Goal: Communication & Community: Answer question/provide support

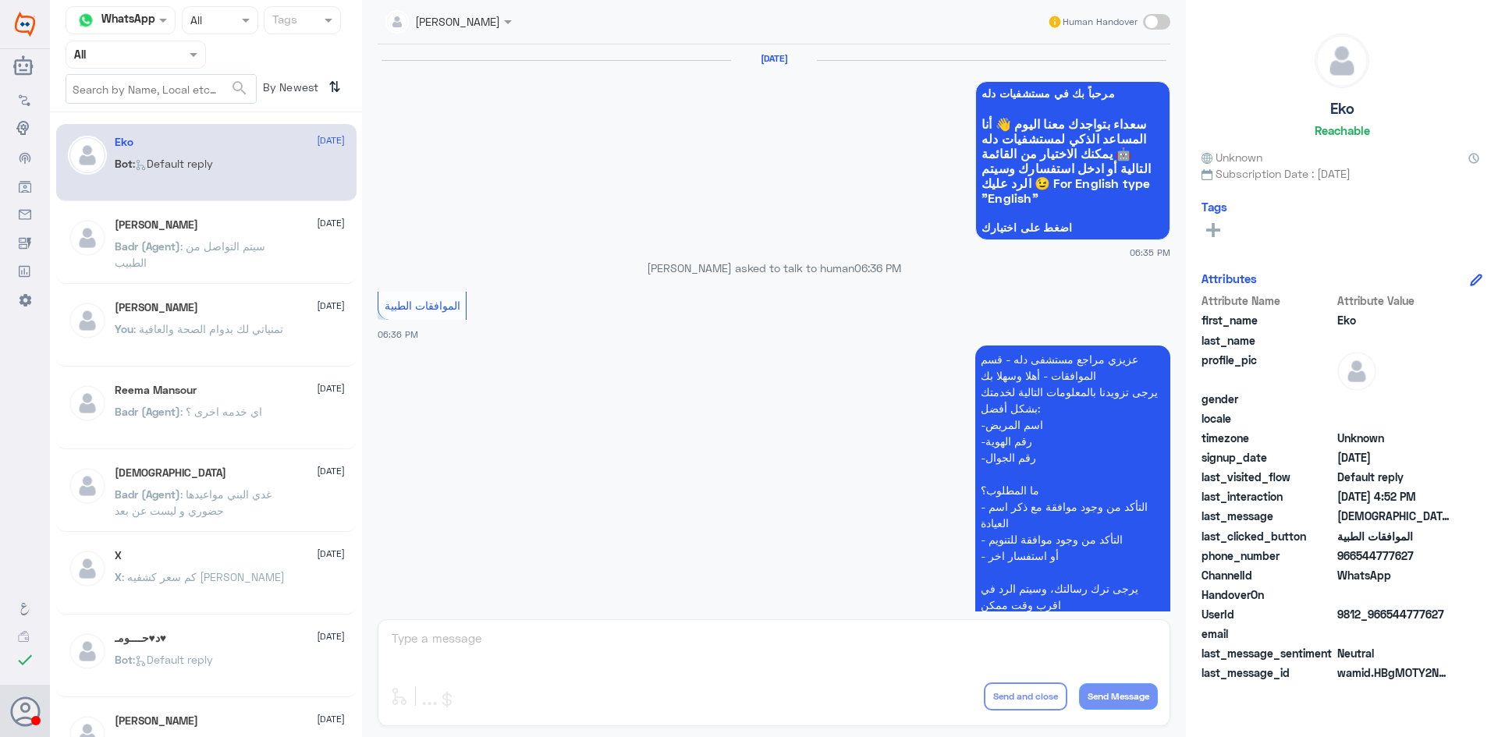
scroll to position [1490, 0]
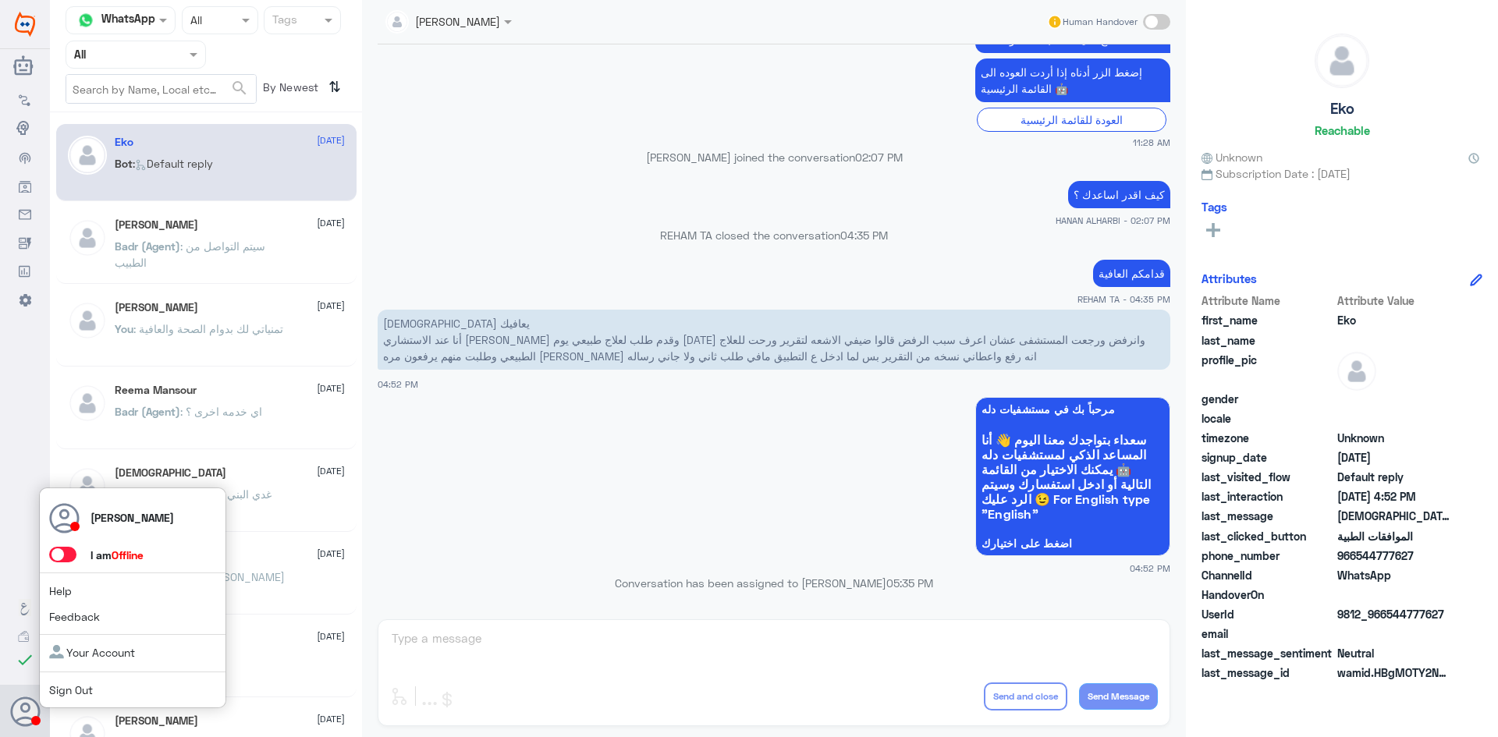
click at [66, 548] on span at bounding box center [62, 555] width 27 height 16
click at [0, 0] on input "checkbox" at bounding box center [0, 0] width 0 height 0
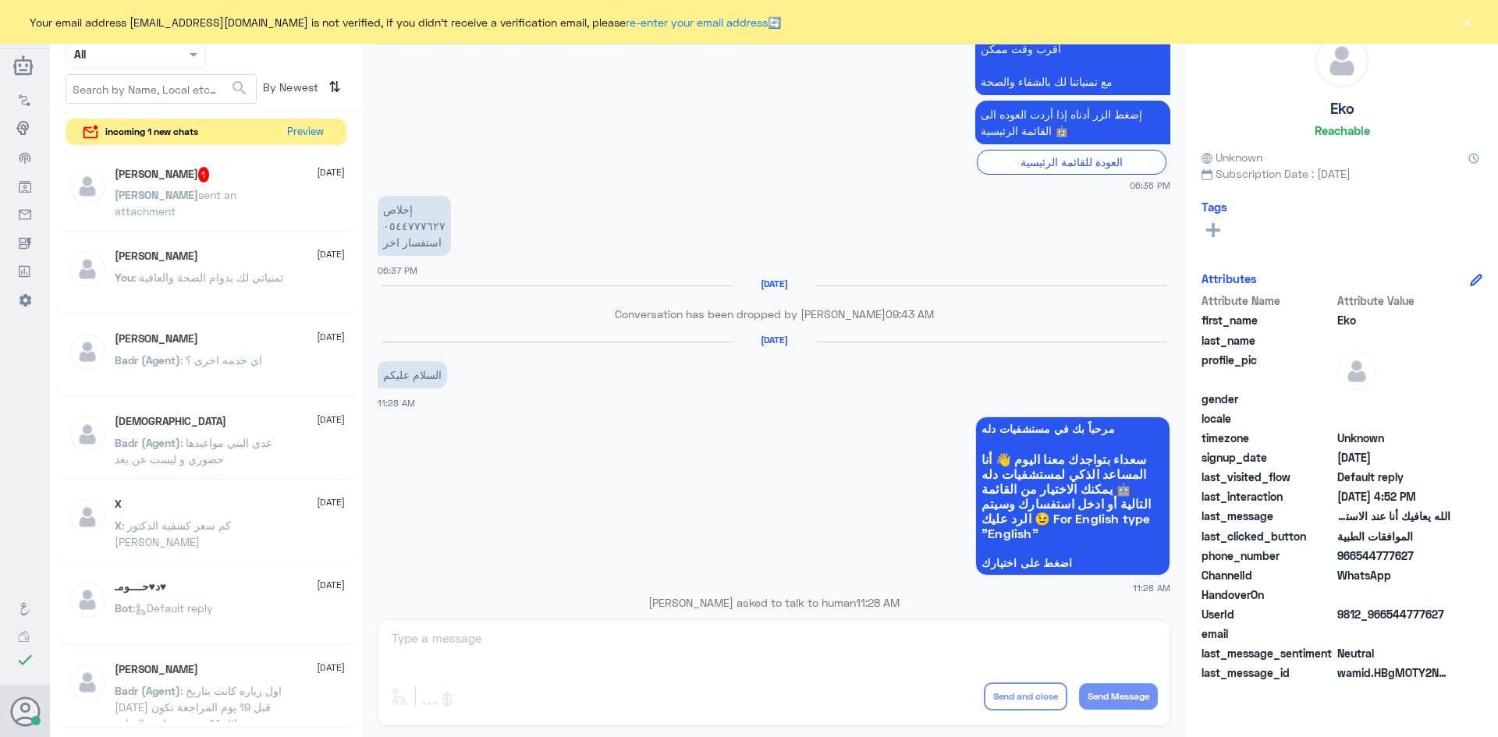
scroll to position [1490, 0]
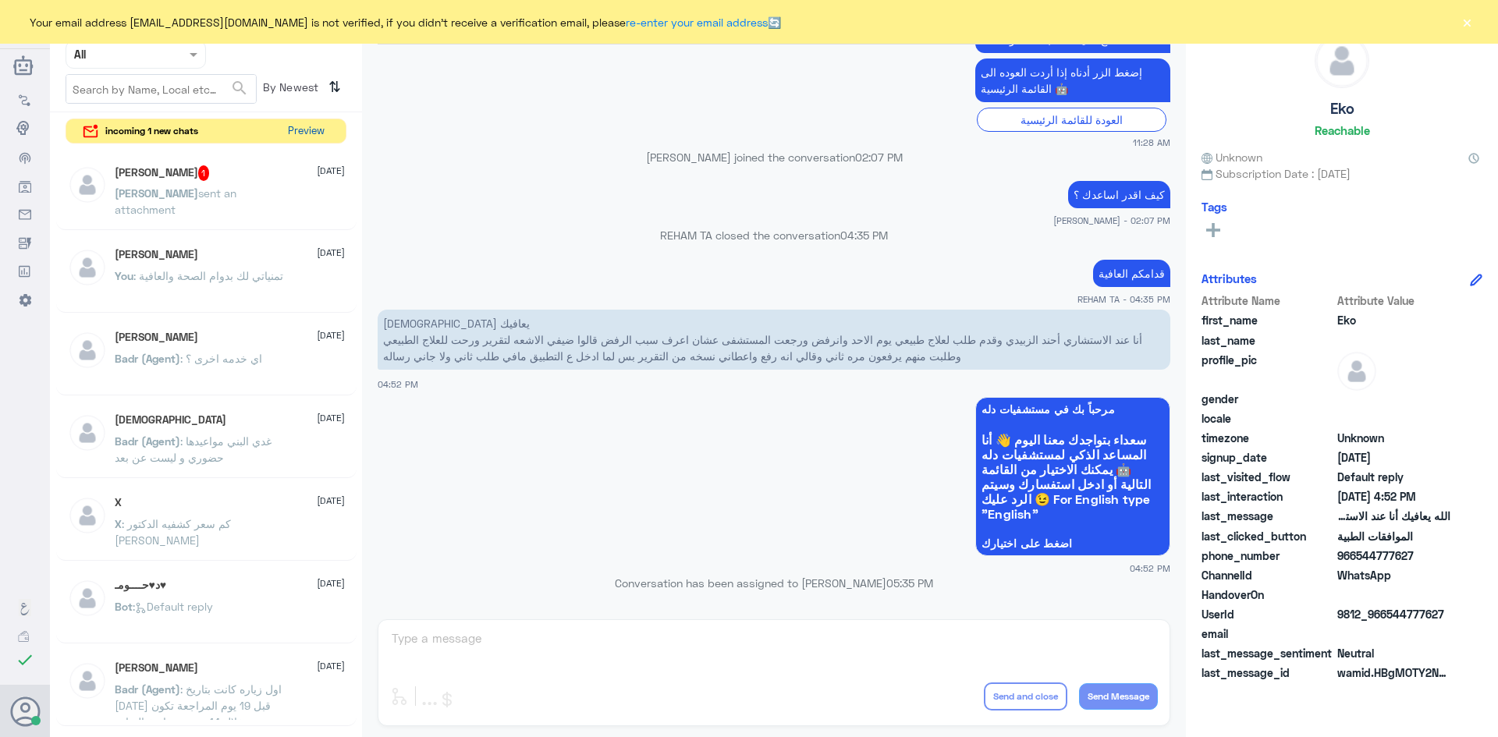
click at [302, 130] on button "Preview" at bounding box center [306, 131] width 48 height 24
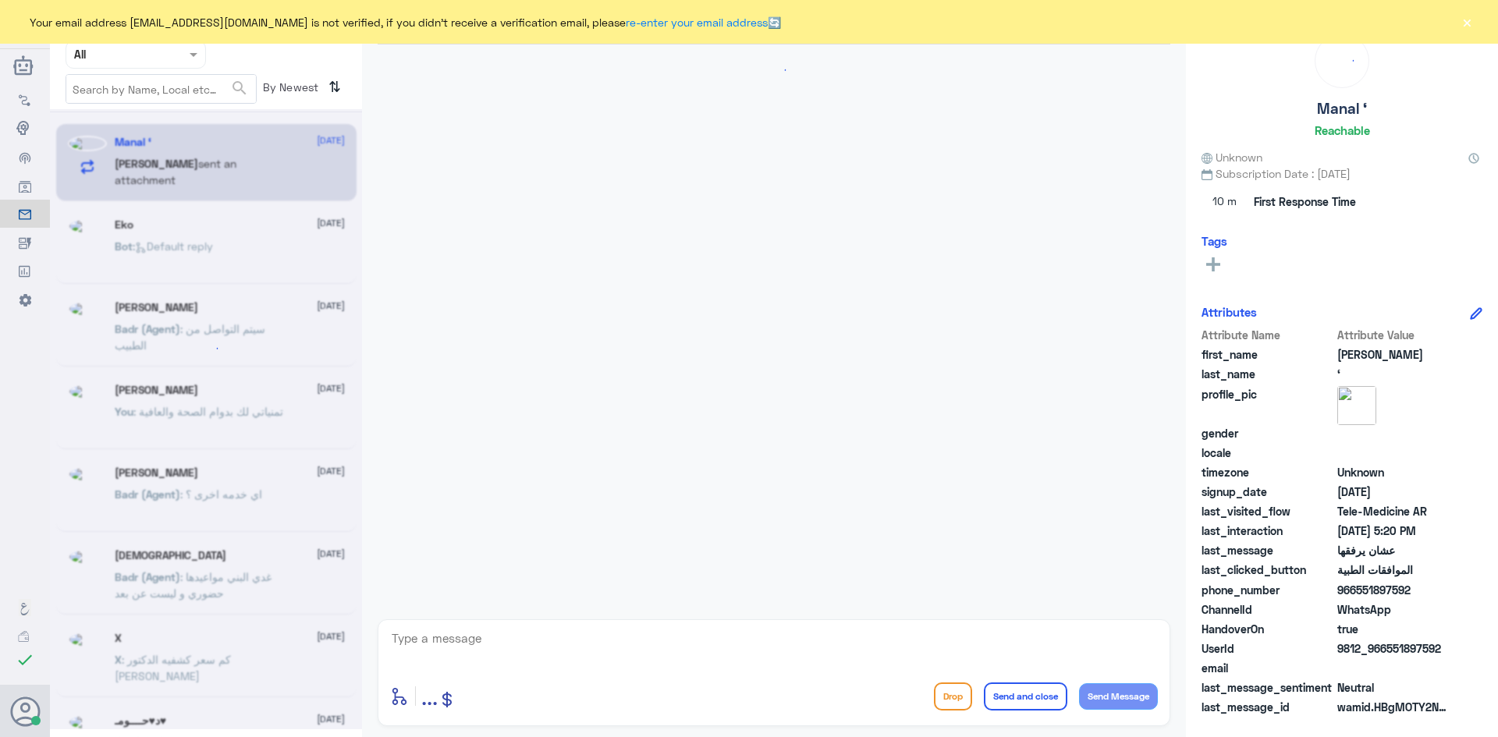
scroll to position [108, 0]
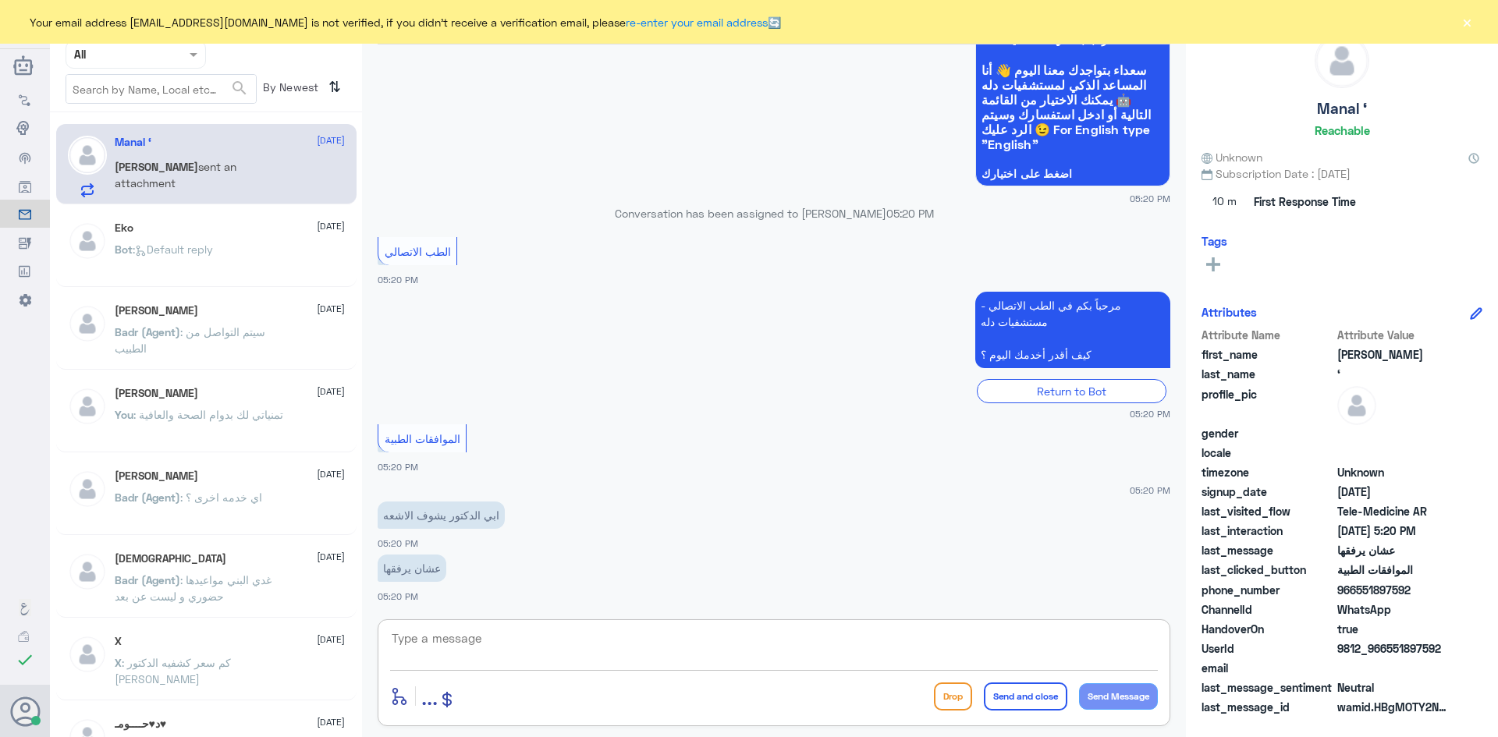
click at [544, 644] on textarea at bounding box center [774, 647] width 768 height 38
paste textarea "مرحبا معك عبدالكريم من الطب الاتصالي"
type textarea "مرحبا معك عبدالكريم من الطب الاتصالي"
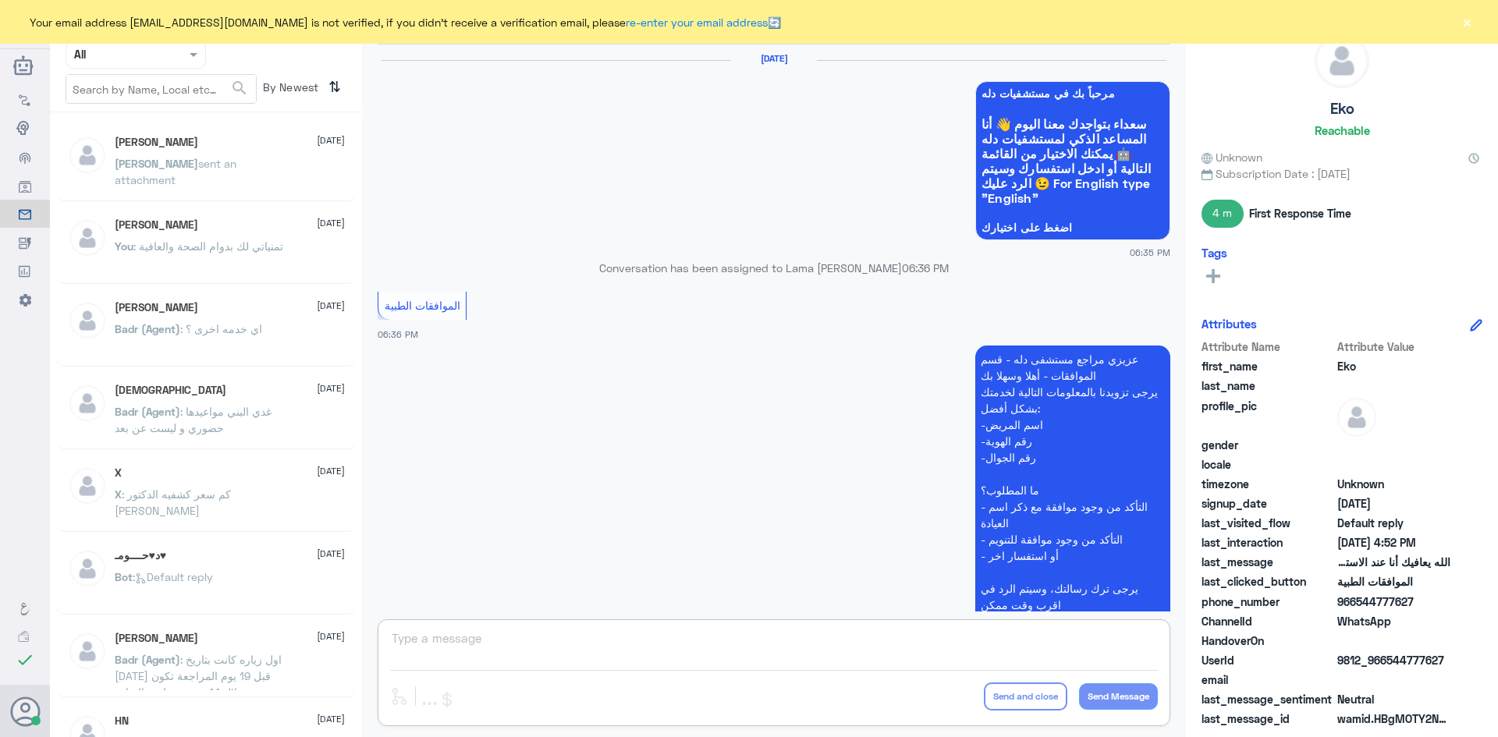
scroll to position [1490, 0]
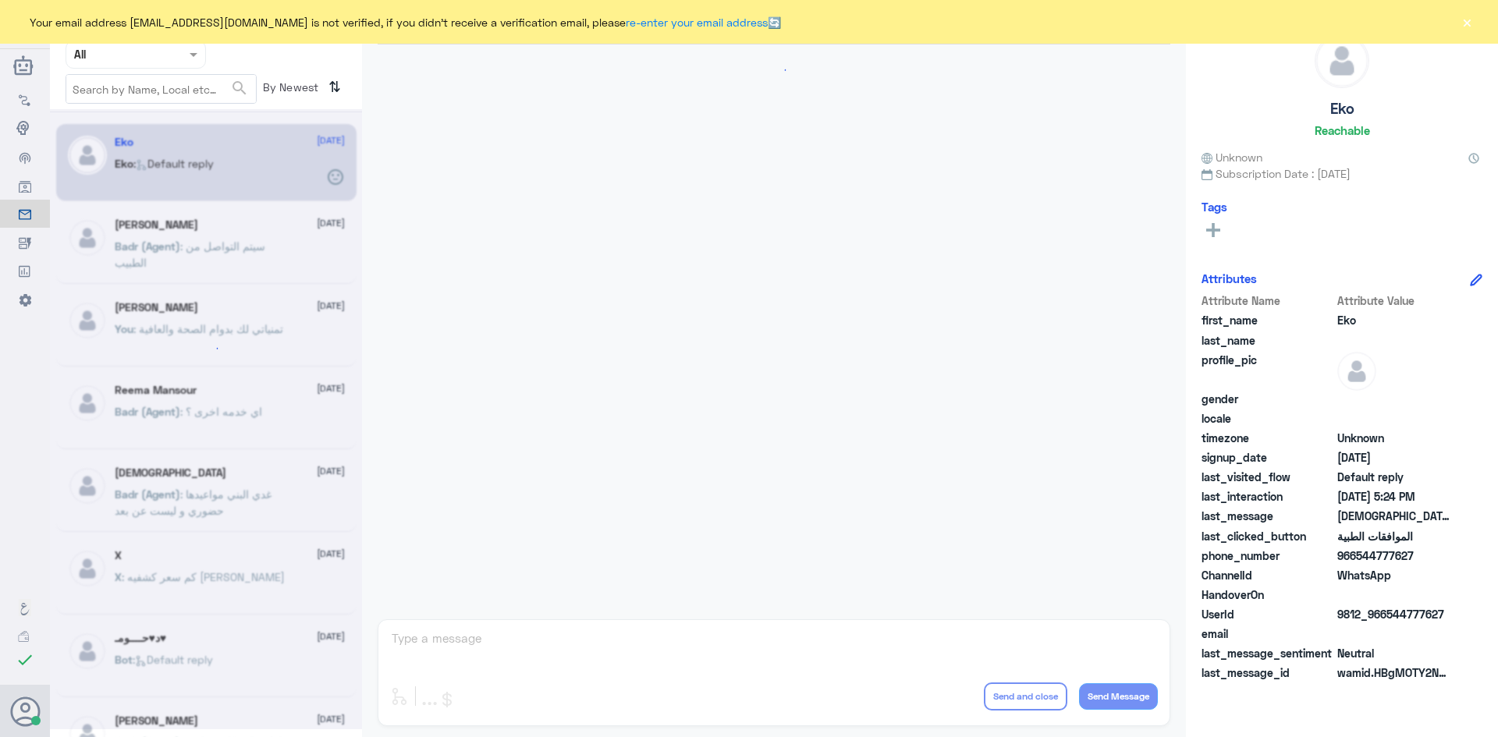
scroll to position [1490, 0]
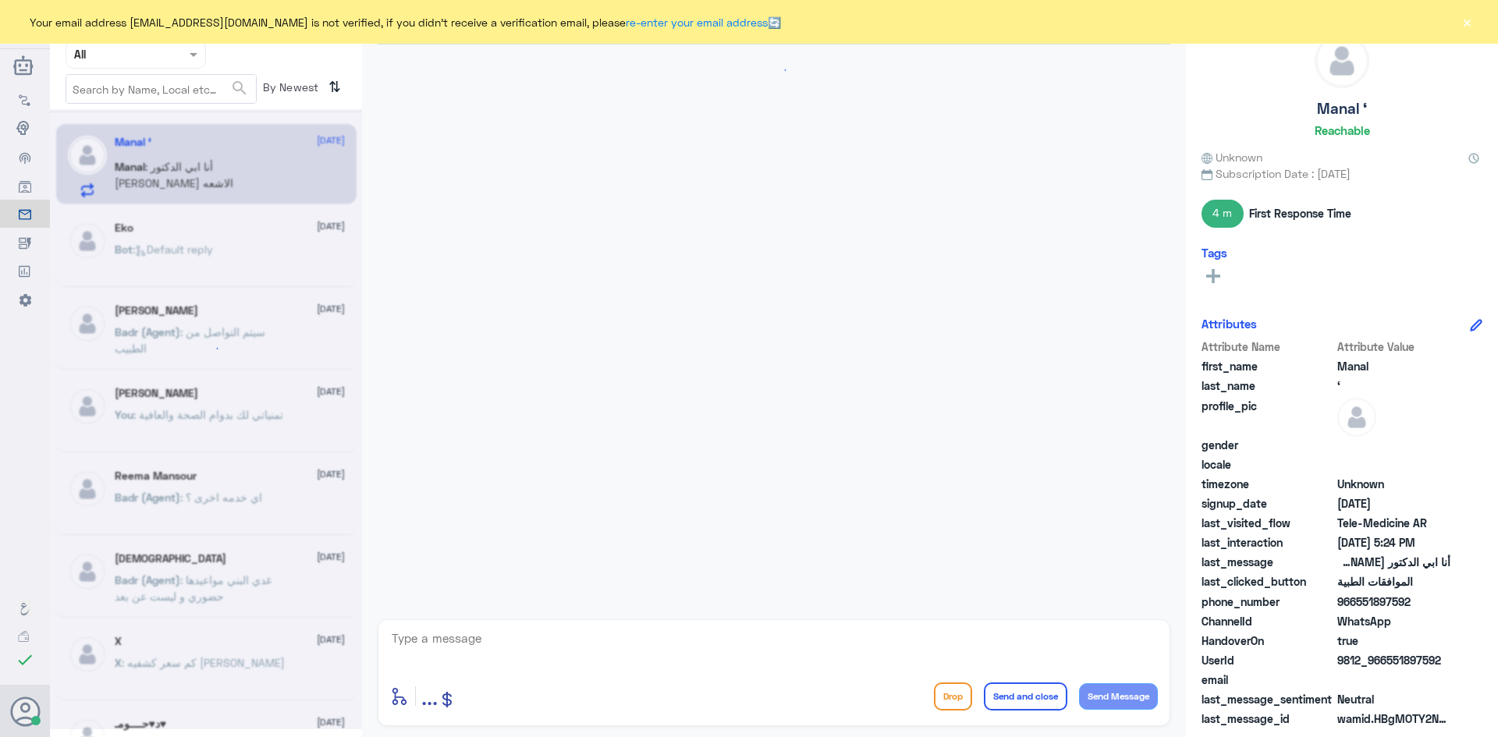
scroll to position [416, 0]
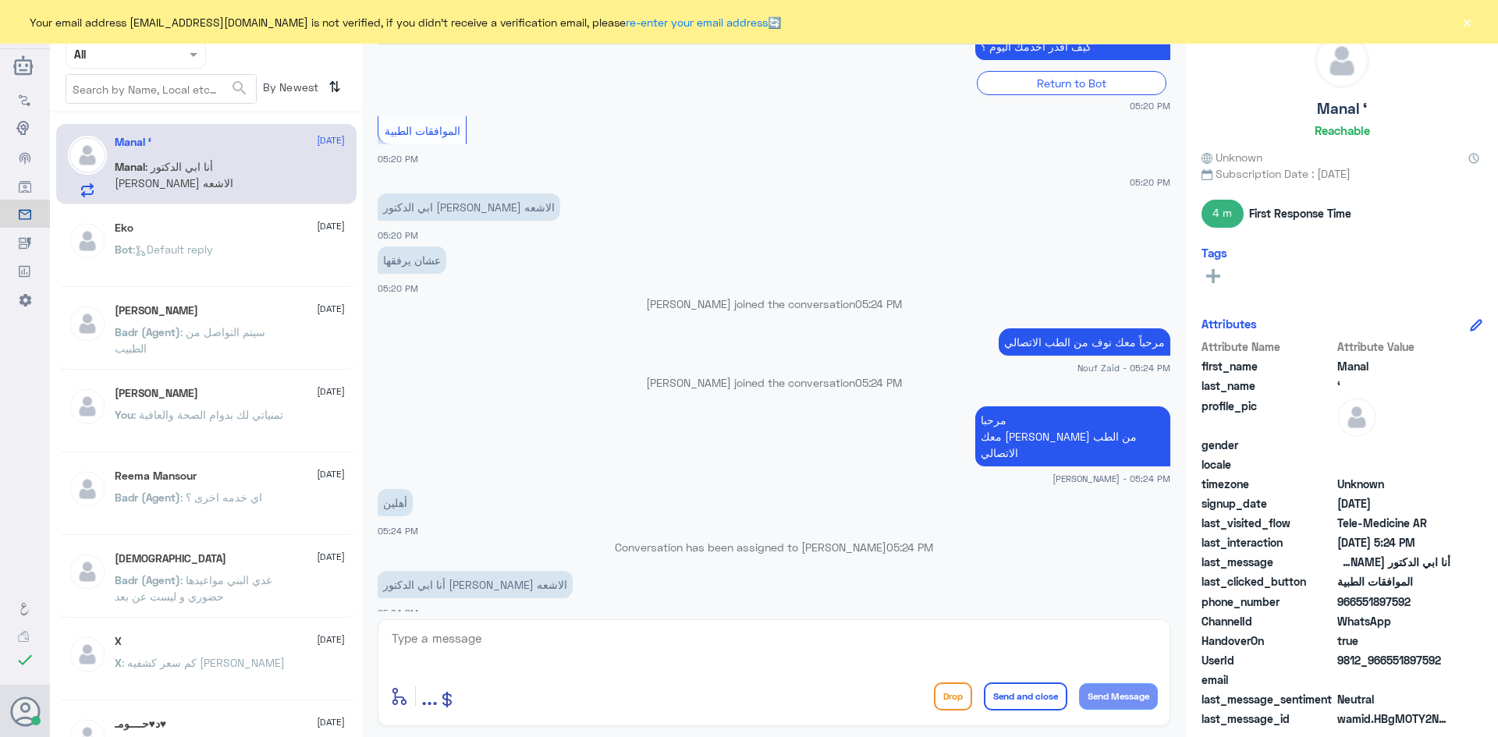
click at [542, 650] on textarea at bounding box center [774, 647] width 768 height 38
type textarea "f"
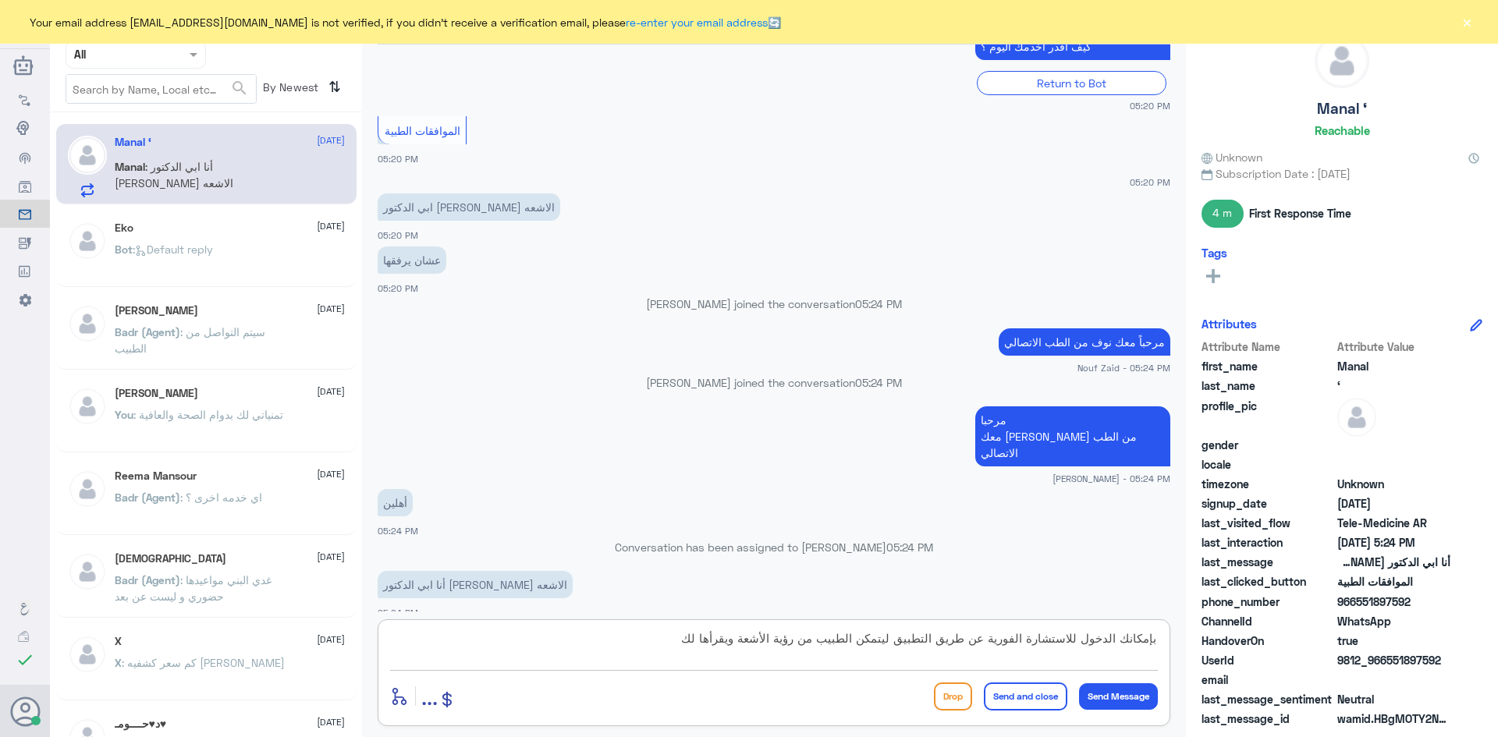
type textarea "بإمكانك الدخول للاستشارة الفورية عن طريق التطبيق ليتمكن الطبيب من رؤية الأشعة و…"
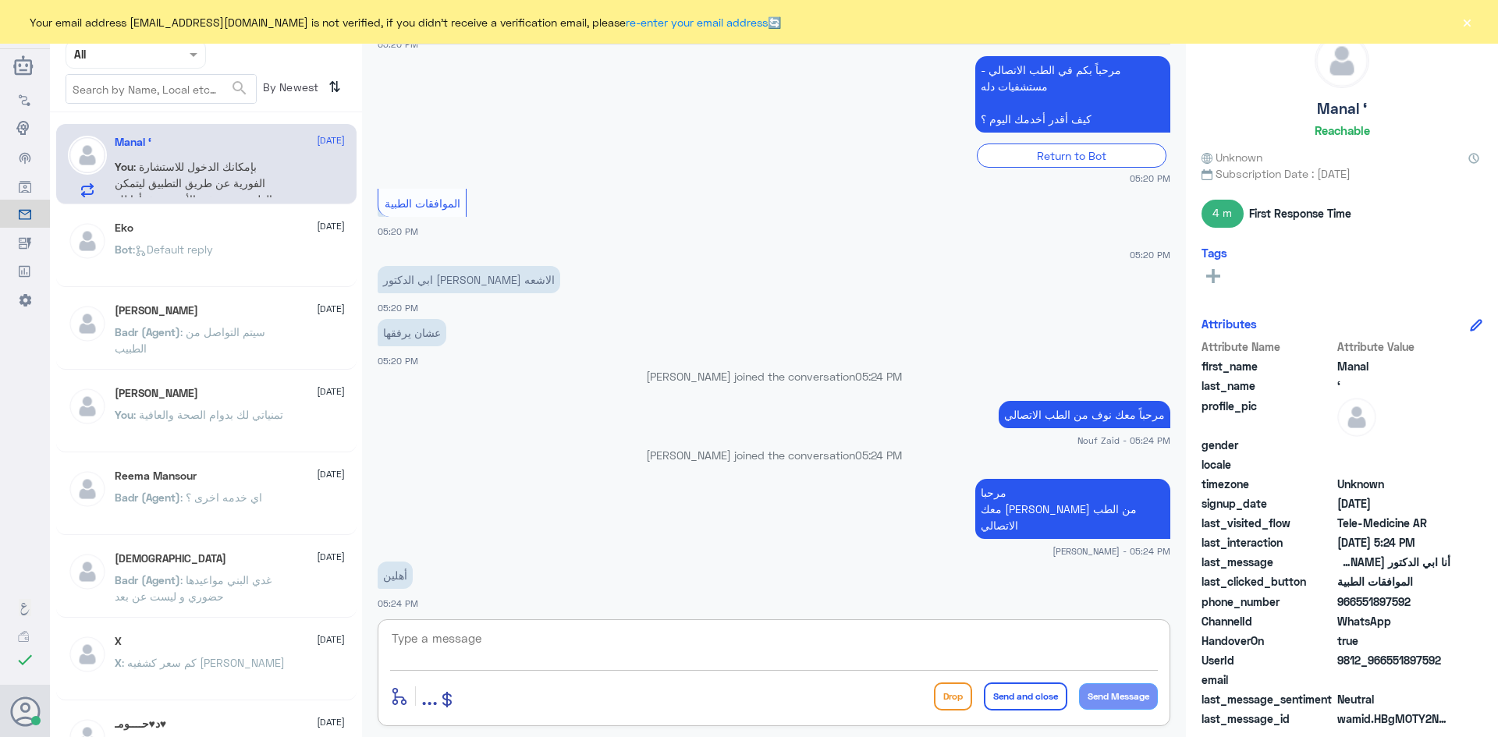
scroll to position [499, 0]
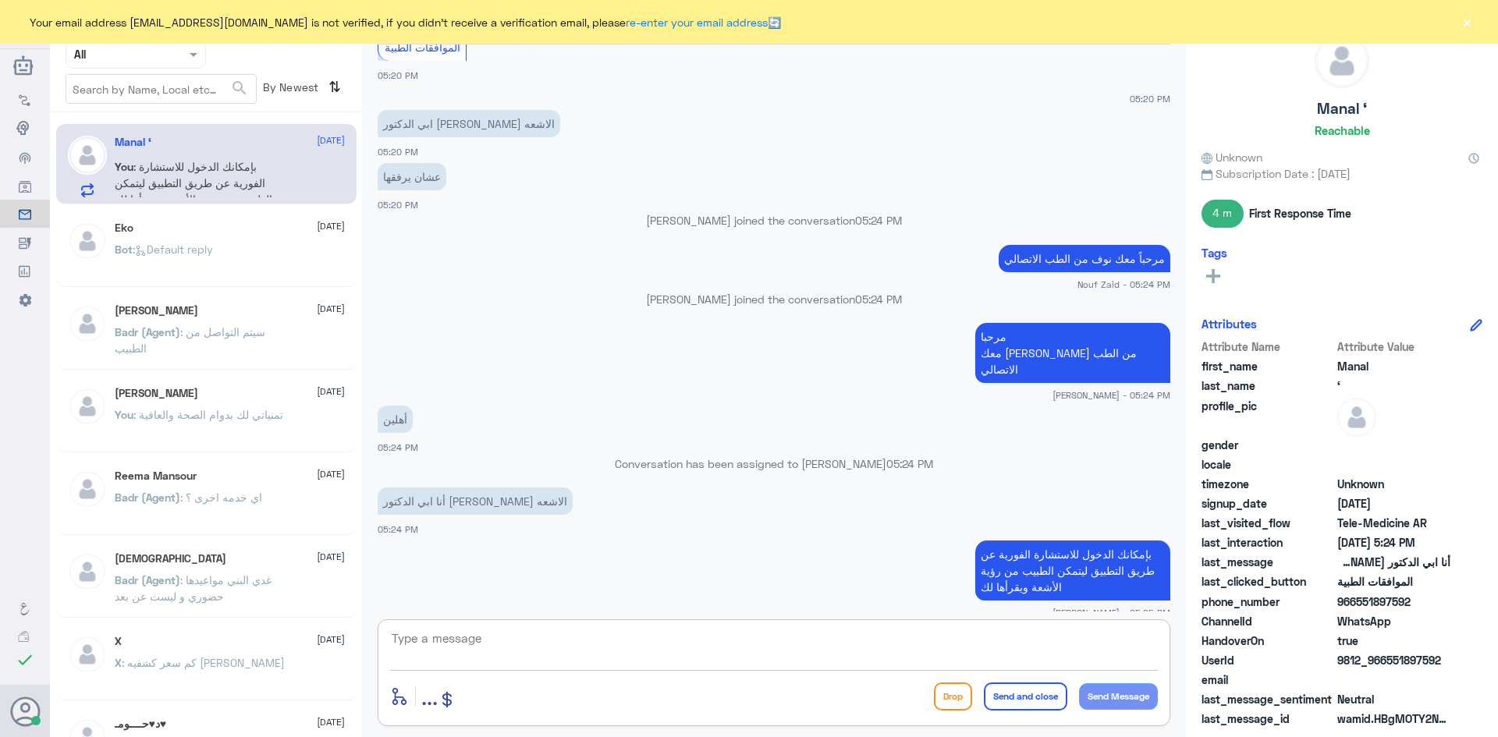
click at [980, 643] on textarea at bounding box center [774, 647] width 768 height 38
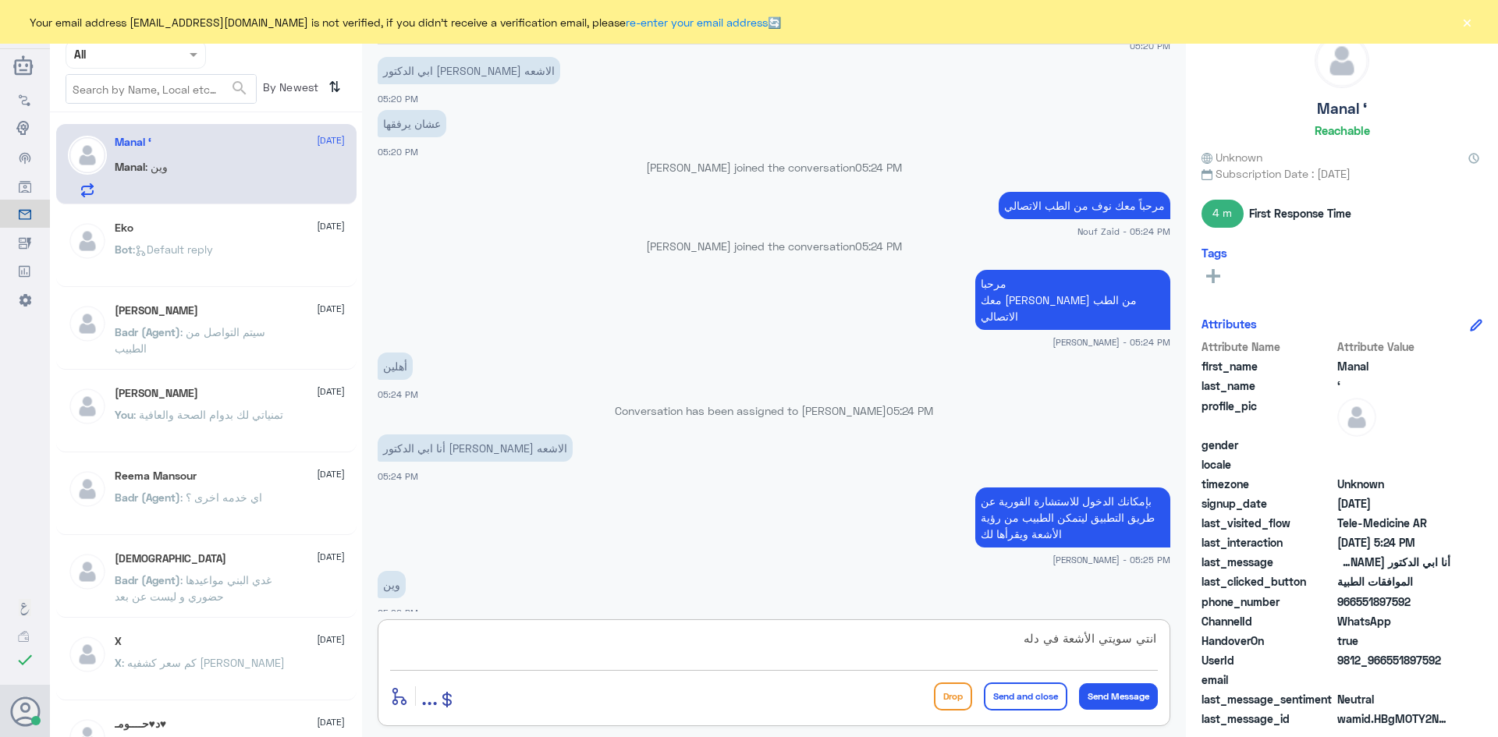
type textarea "انتي سويتي الأشعة في دله ؟"
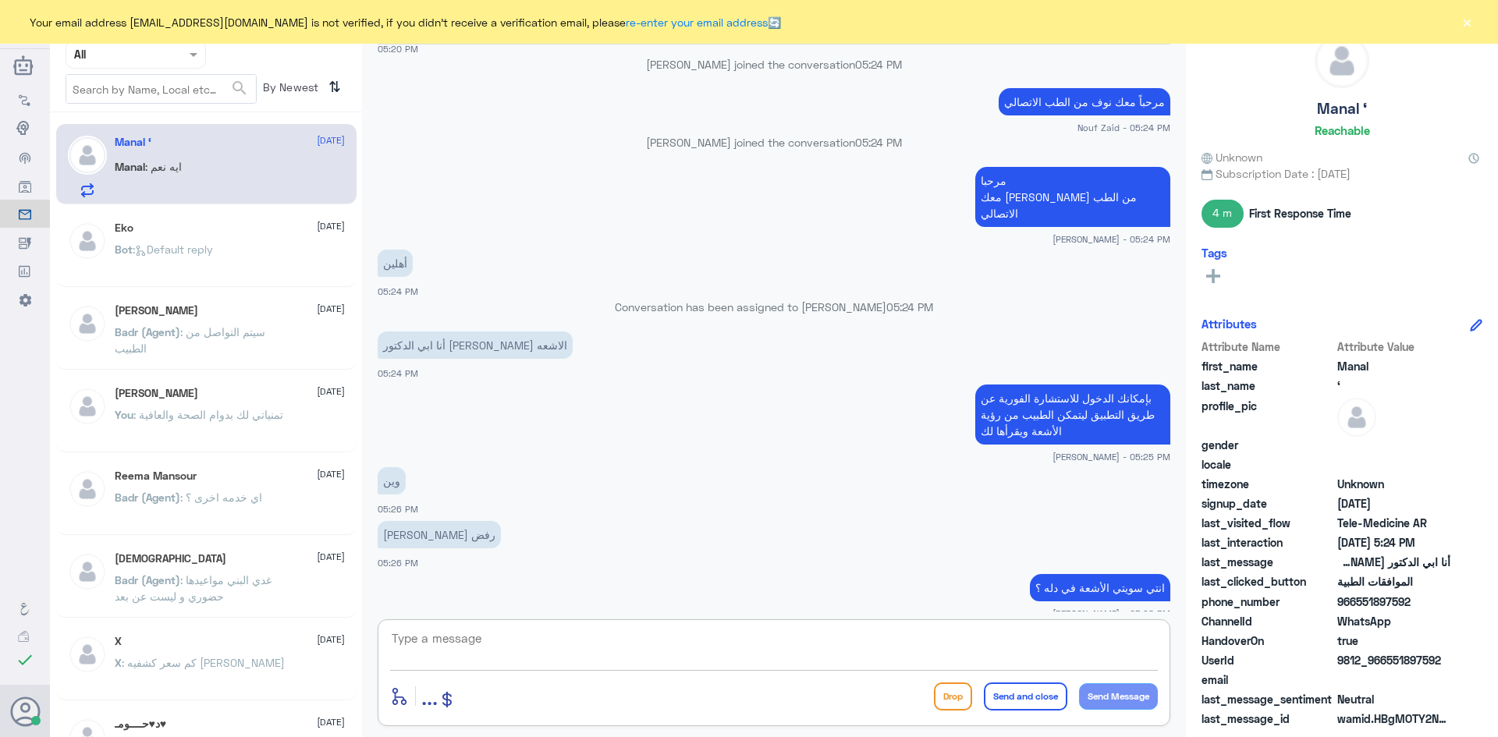
scroll to position [655, 0]
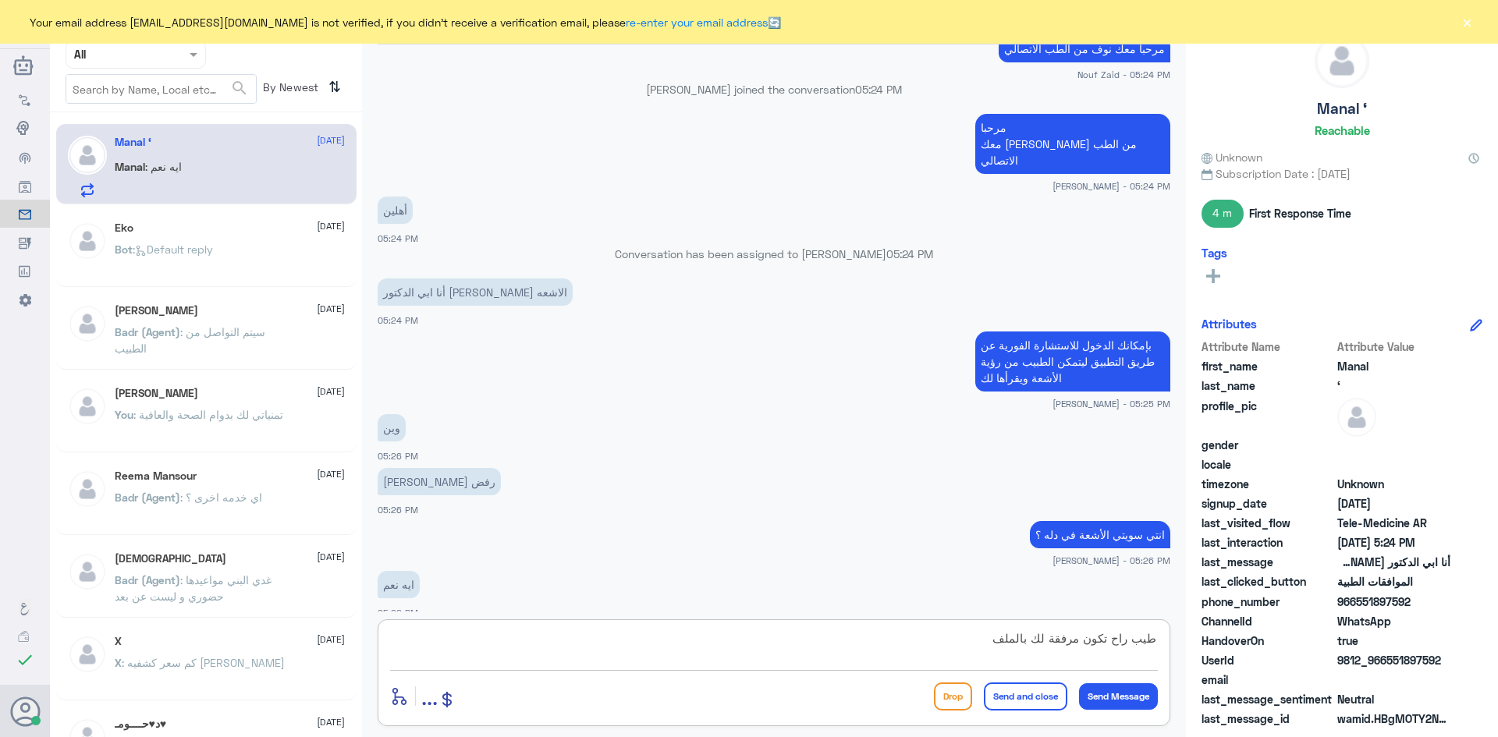
type textarea "طيب راح تكون مرفقة لك بالملف"
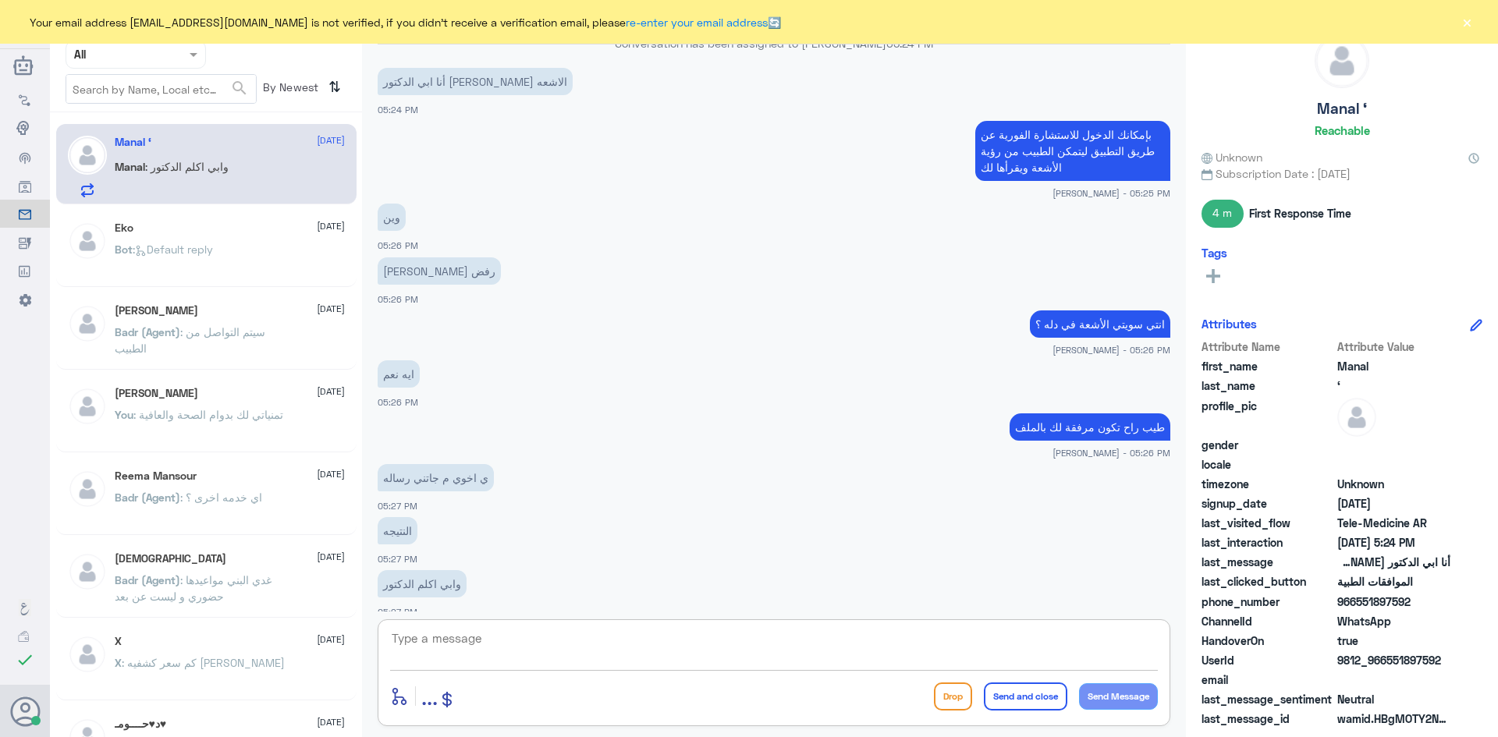
scroll to position [919, 0]
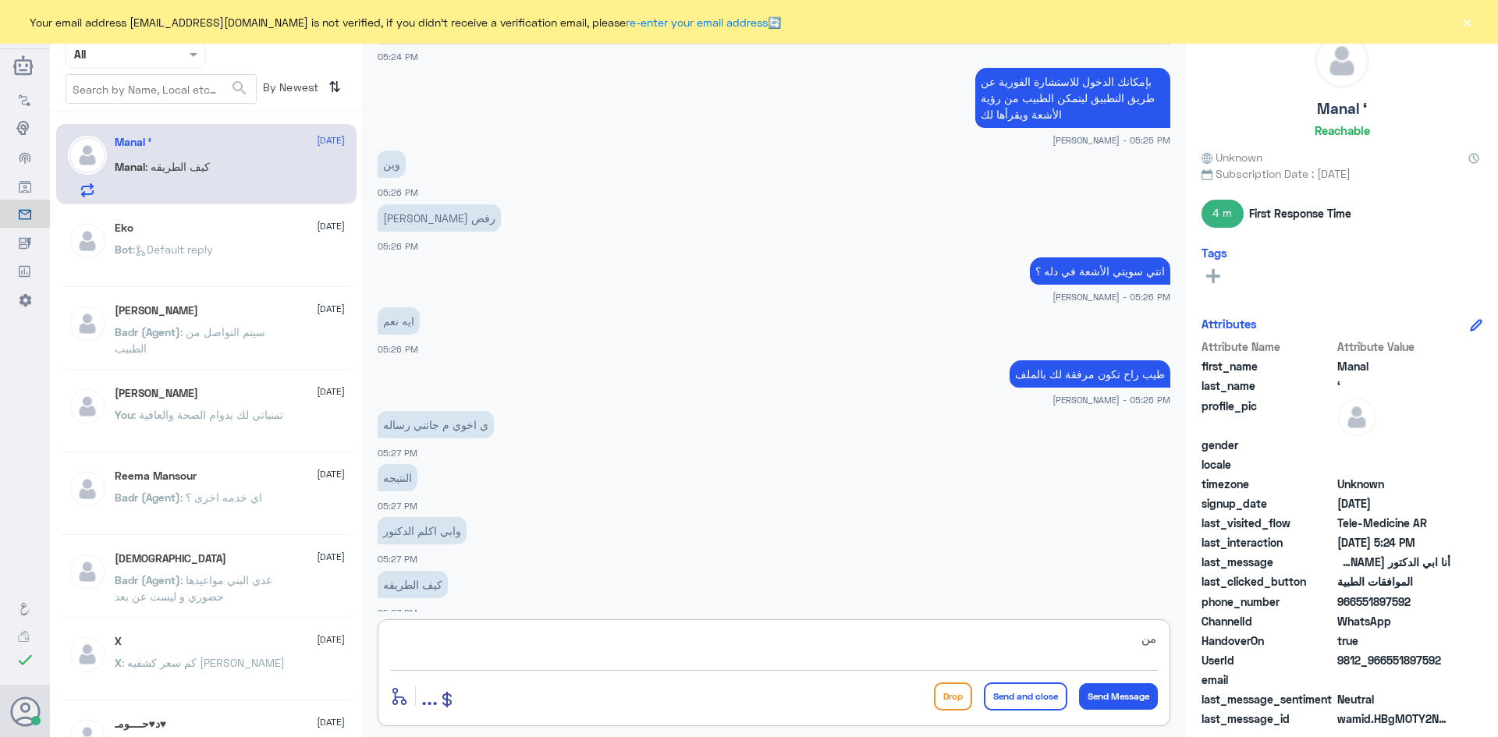
type textarea "م"
type textarea "ل"
type textarea "الاستشارة الفورية من خلال التطبيق يجيك رفض فيها ؟"
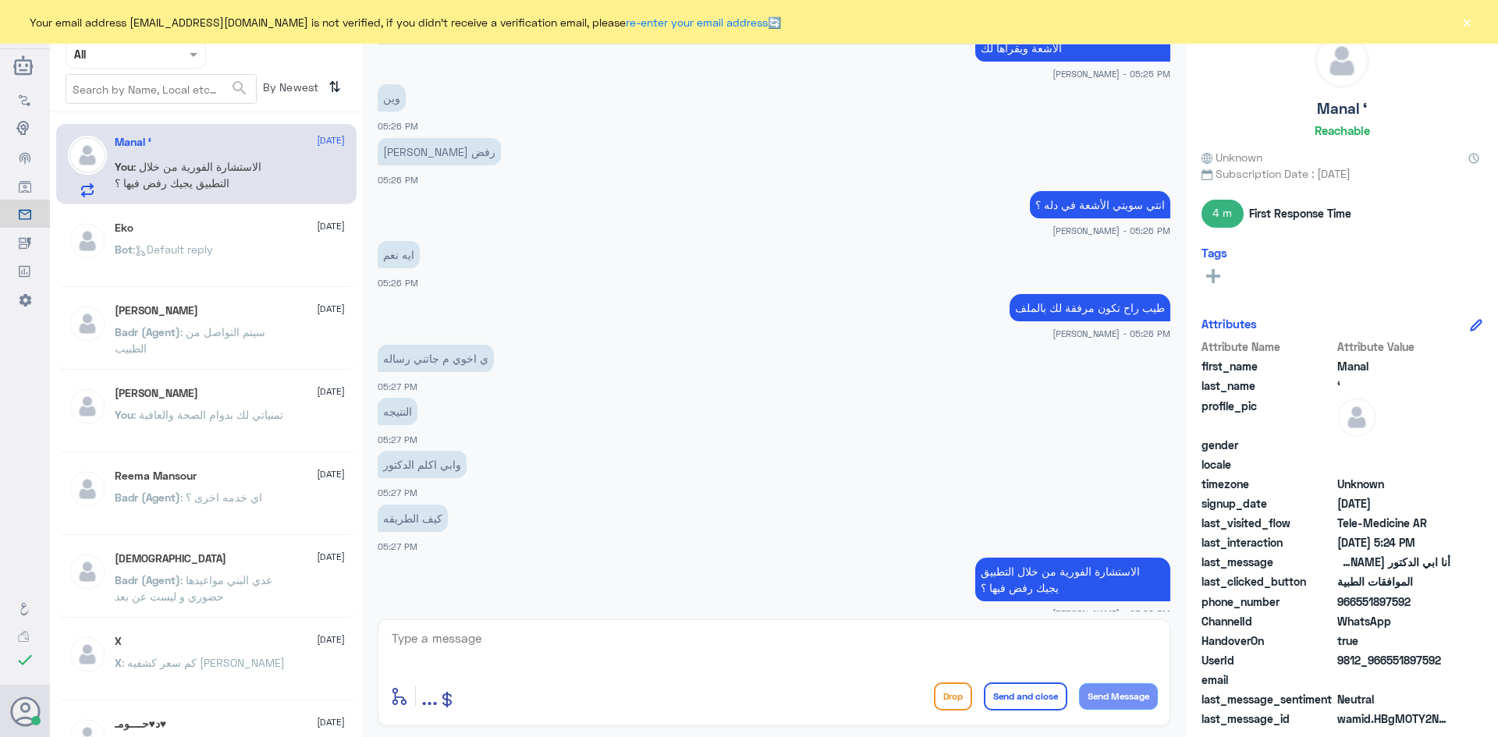
drag, startPoint x: 1411, startPoint y: 604, endPoint x: 1357, endPoint y: 602, distance: 53.9
click at [1357, 602] on span "966551897592" at bounding box center [1393, 602] width 113 height 16
copy span "551897592"
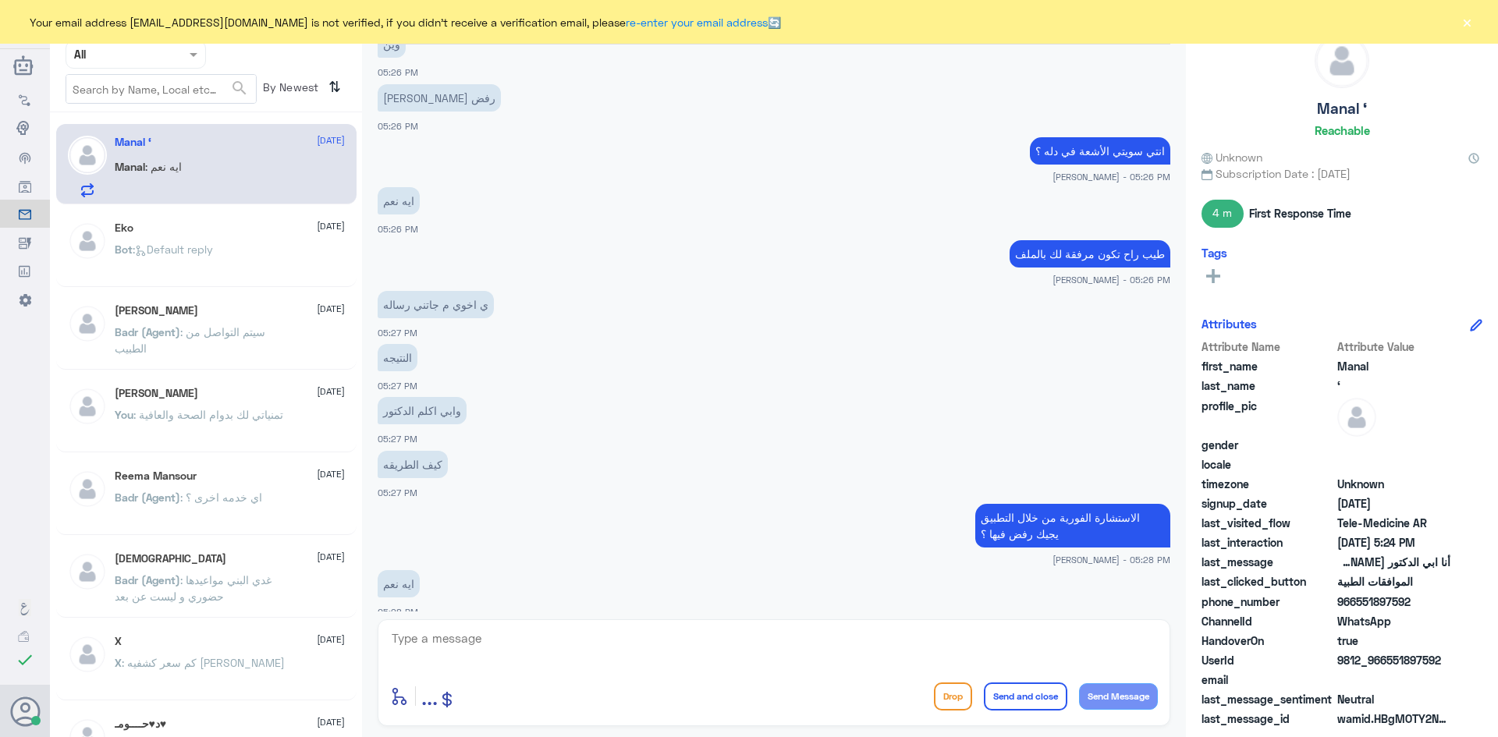
click at [719, 631] on textarea at bounding box center [774, 647] width 768 height 38
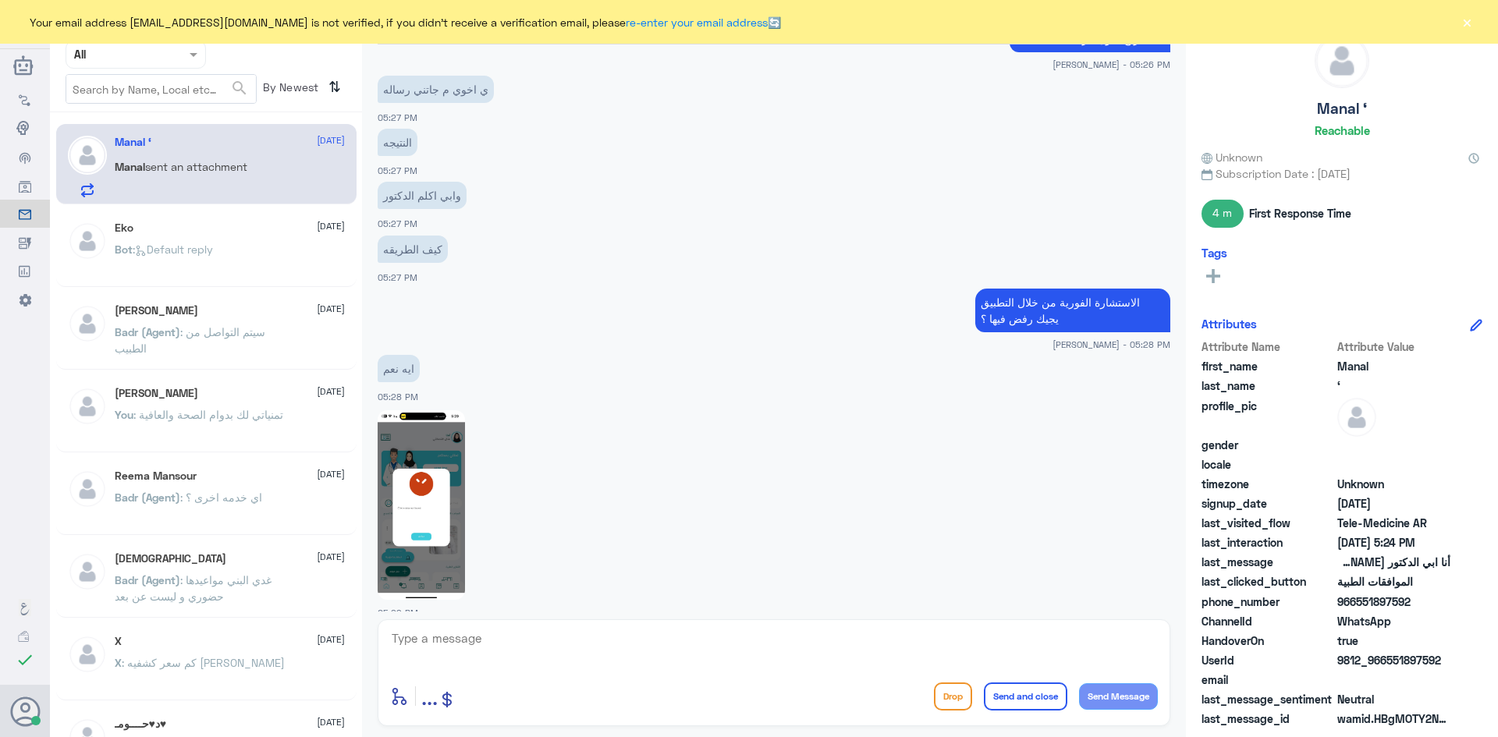
click at [460, 457] on img at bounding box center [421, 505] width 87 height 190
click at [614, 633] on textarea at bounding box center [774, 647] width 768 height 38
type textarea "ت"
type textarea "حدثتي التطبيق اخر تحديث ؟"
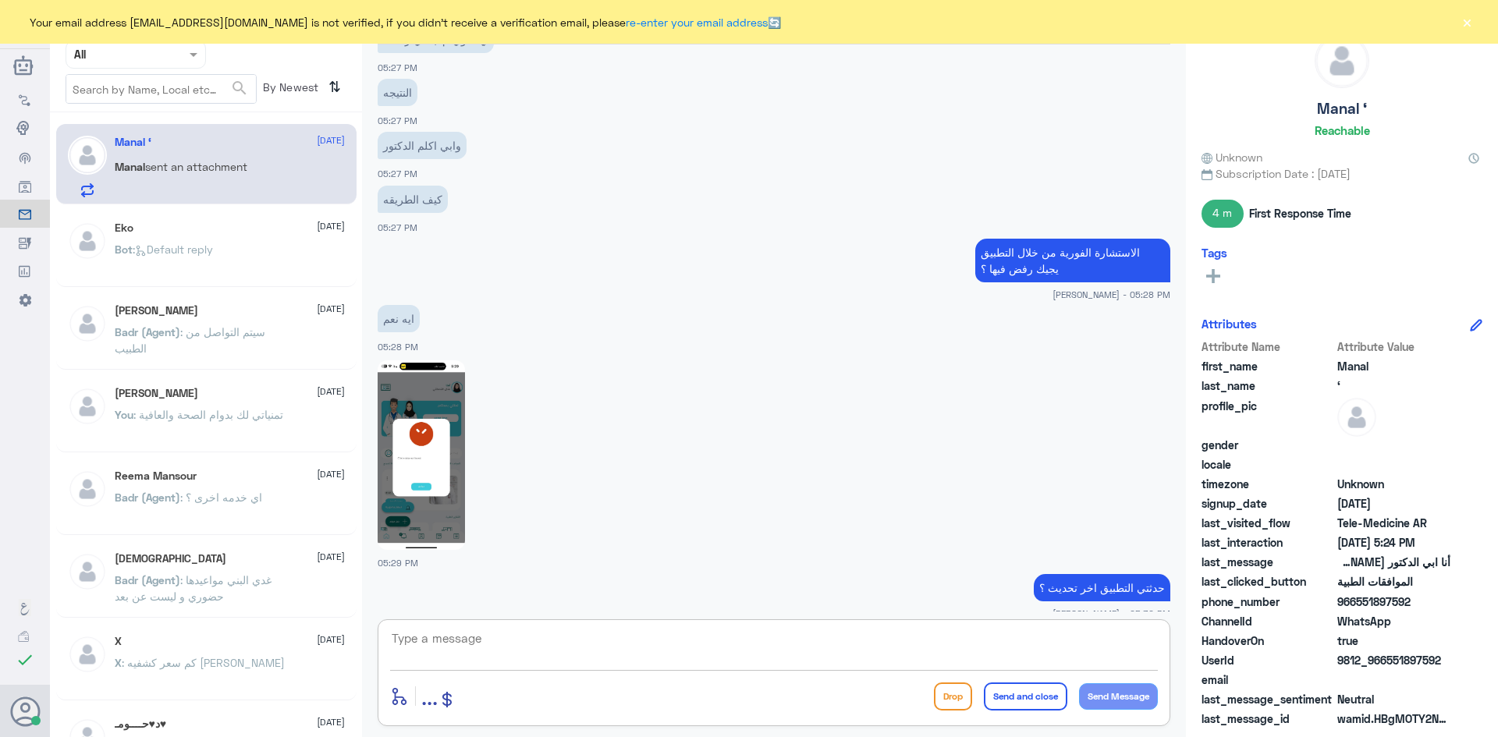
click at [831, 653] on textarea at bounding box center [774, 647] width 768 height 38
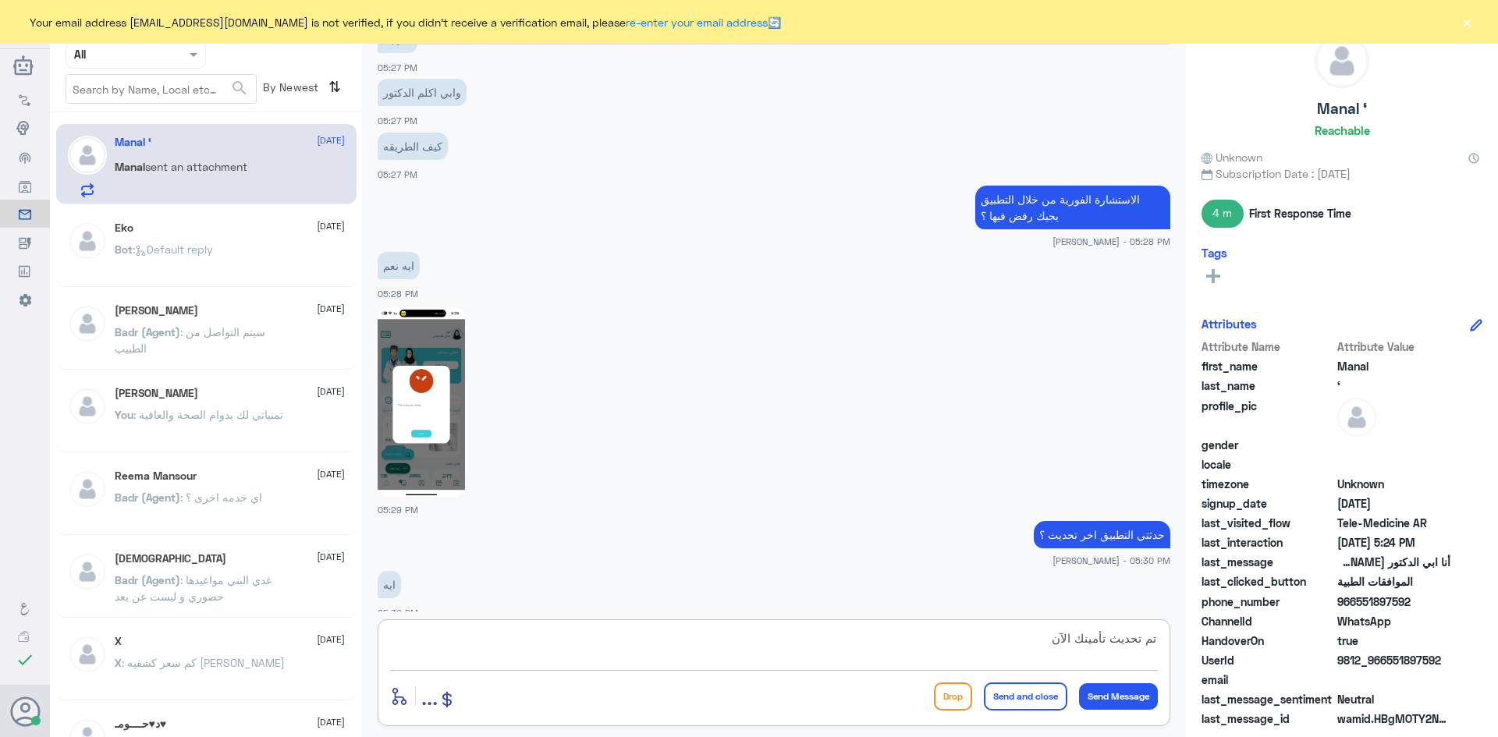
type textarea "تم تحديث تأمينك الآن"
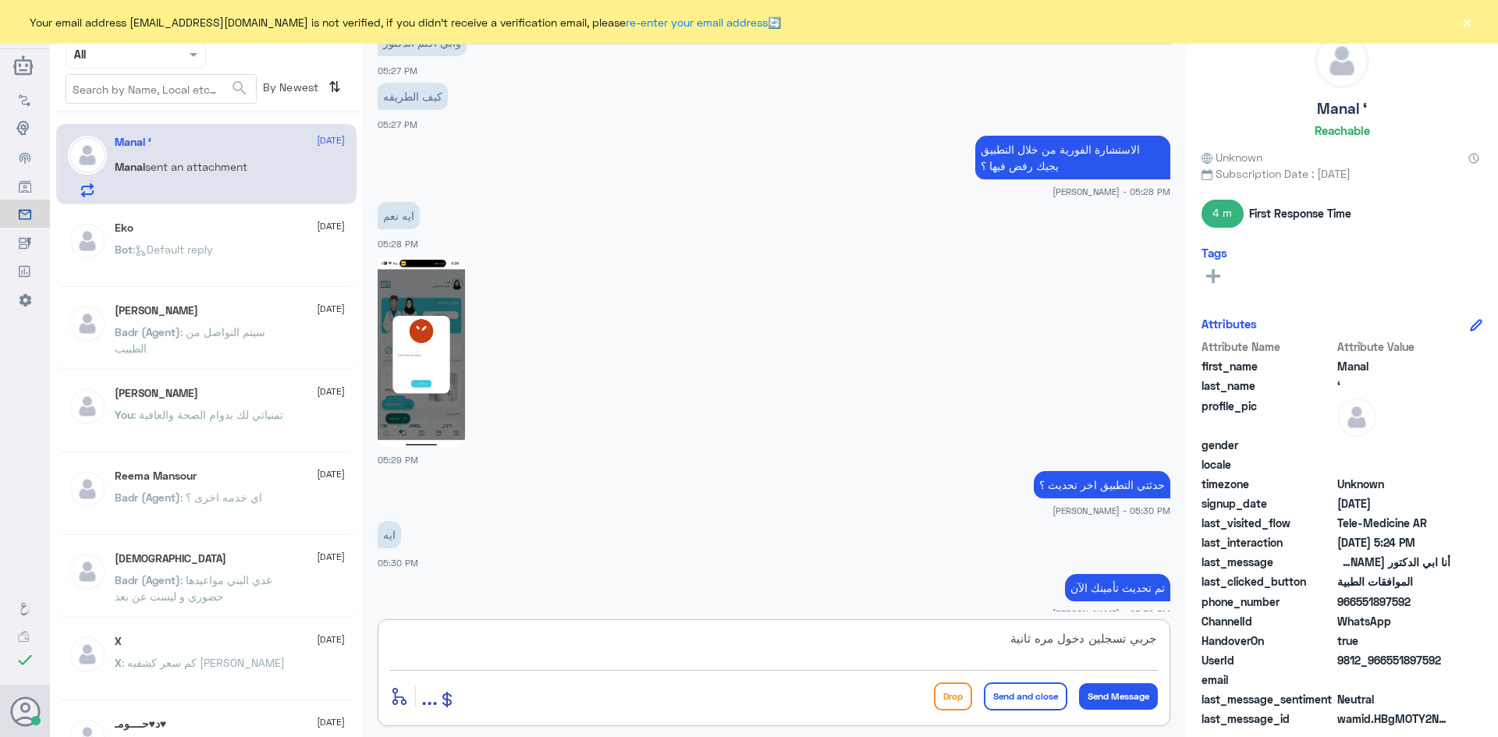
type textarea "جربي تسجلين دخول مره ثانية"
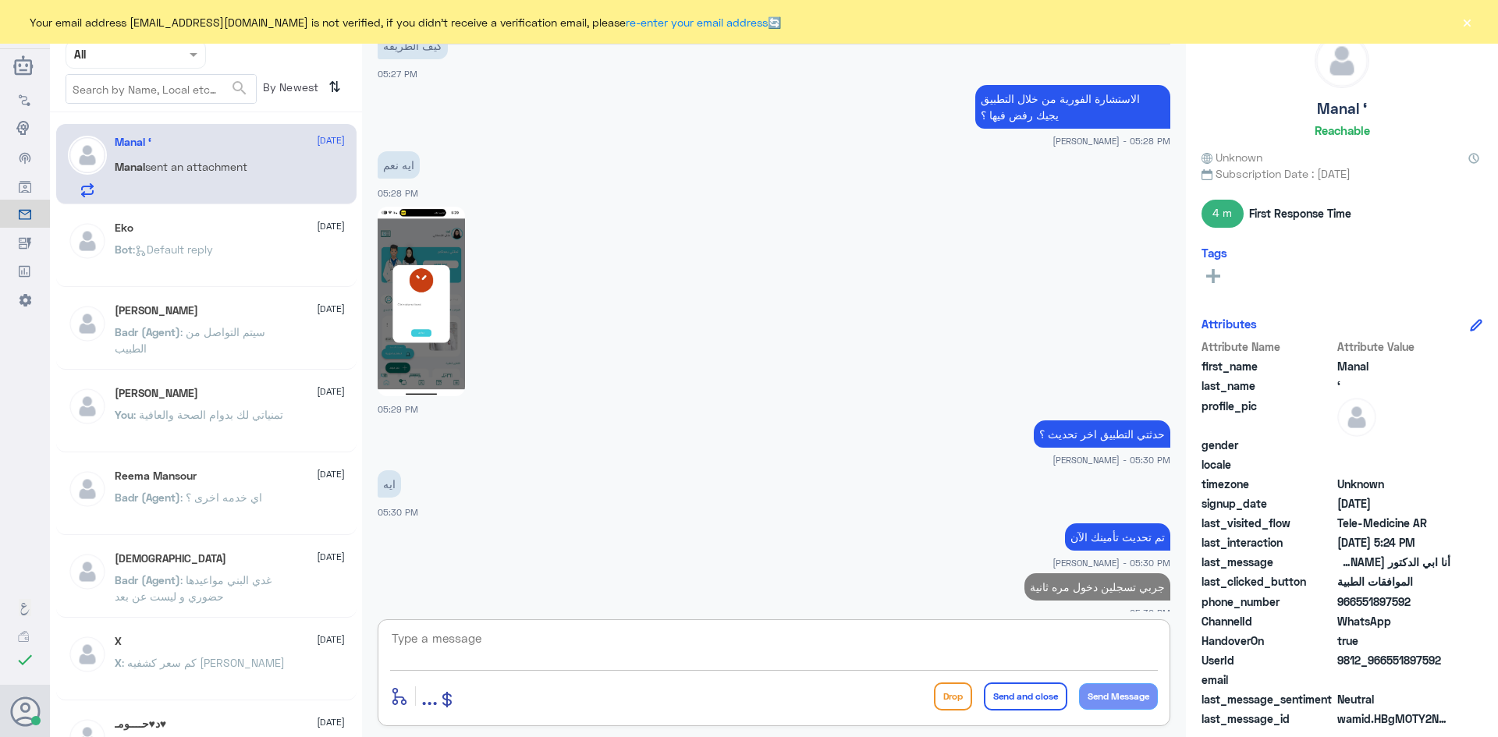
click at [413, 209] on img at bounding box center [421, 302] width 87 height 190
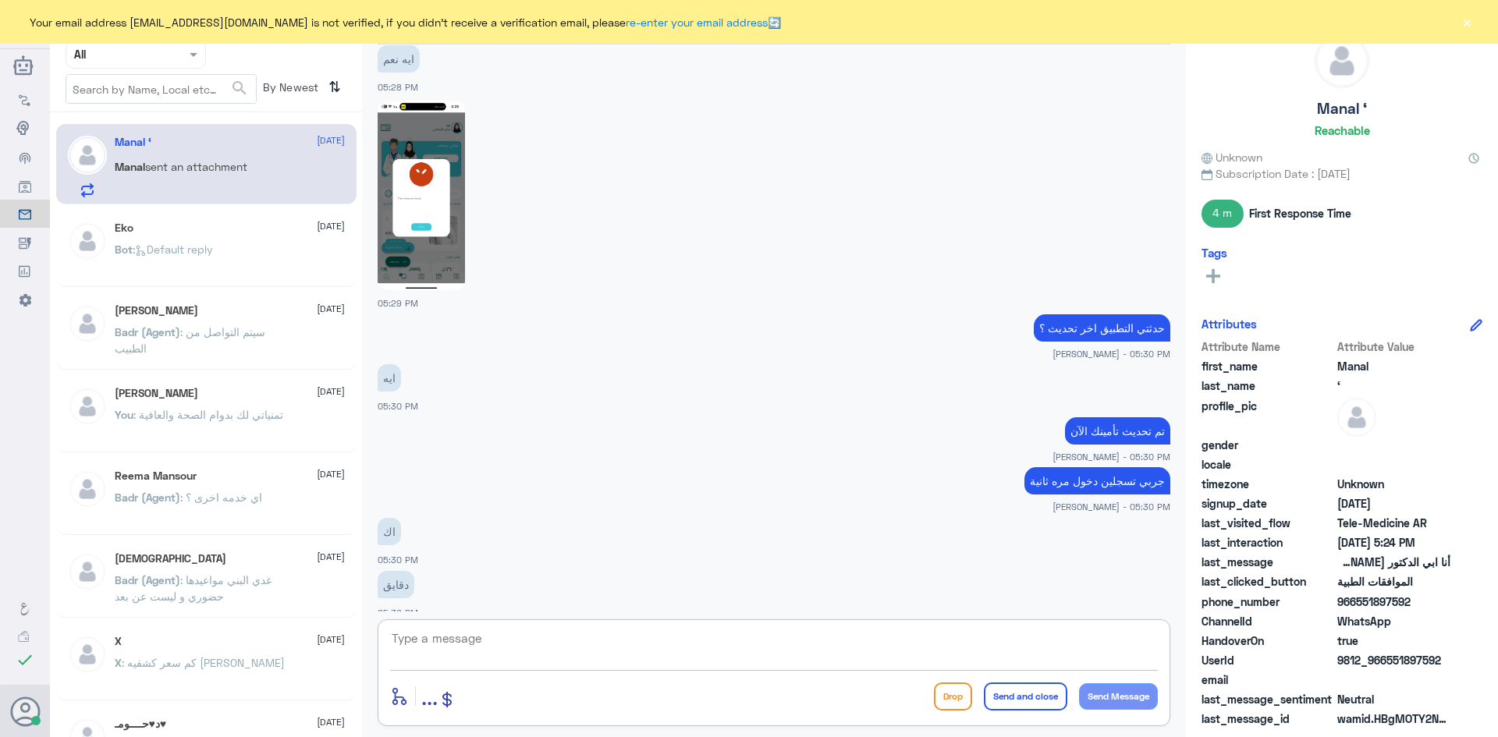
click at [527, 630] on textarea at bounding box center [774, 647] width 768 height 38
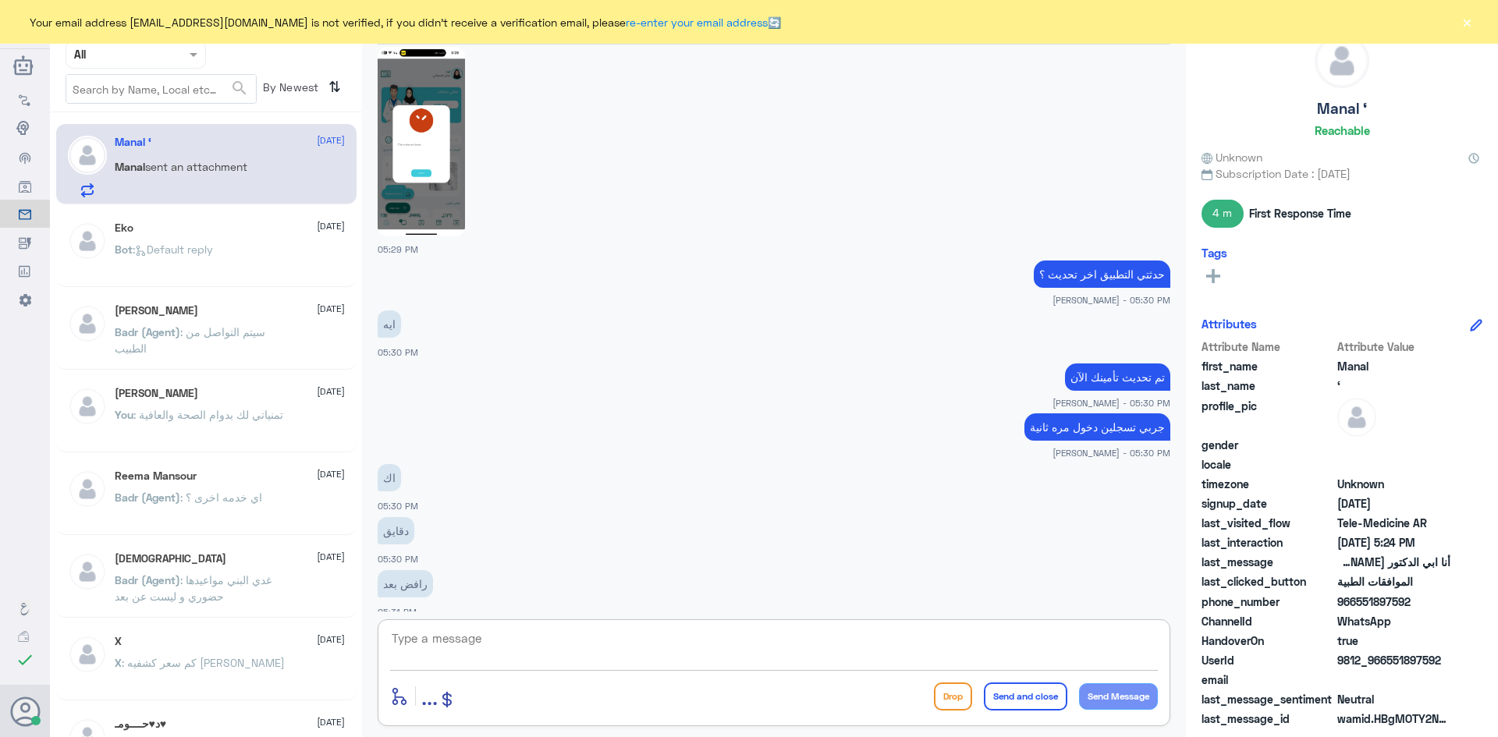
click at [665, 640] on textarea at bounding box center [774, 647] width 768 height 38
type textarea "الايقونة اللي تحت بجانب حجز موعد"
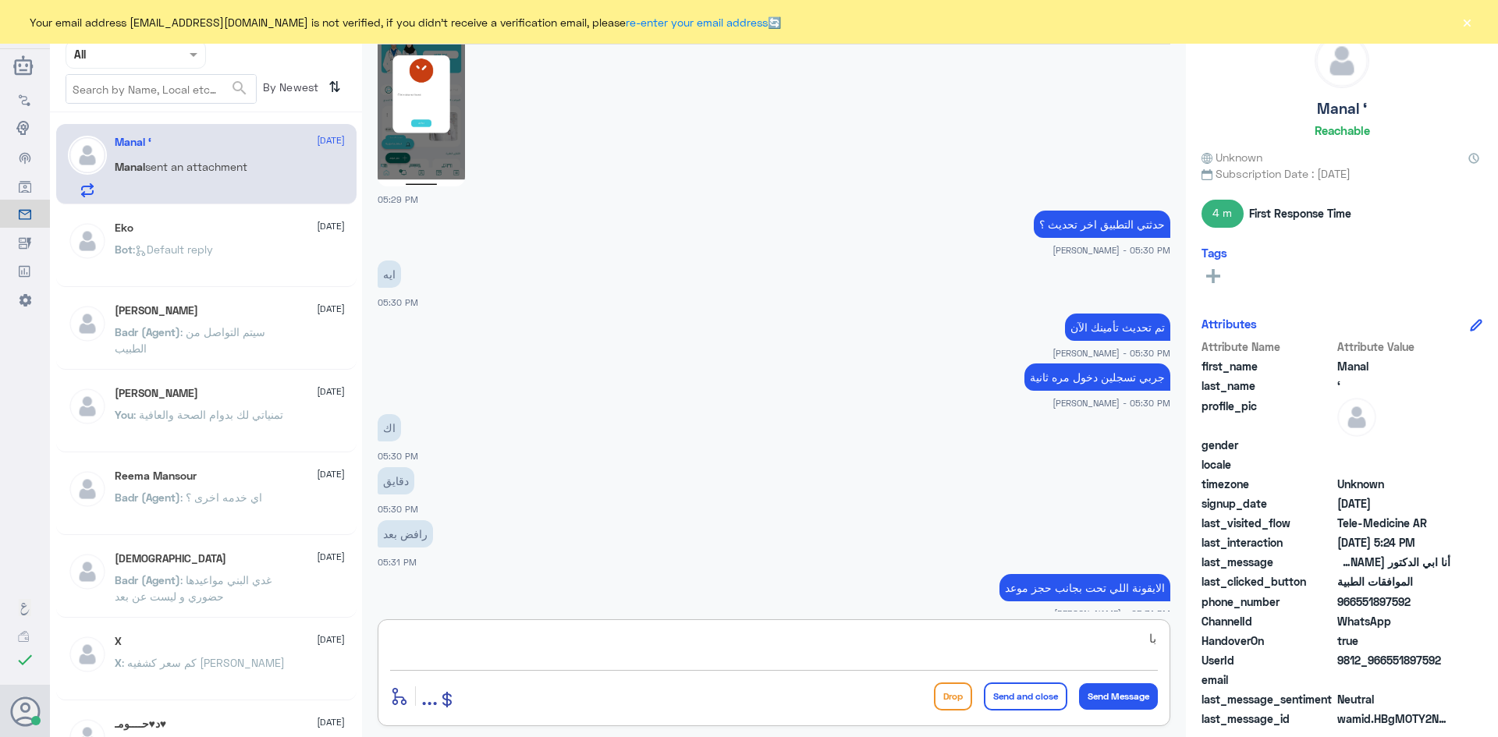
type textarea "ب"
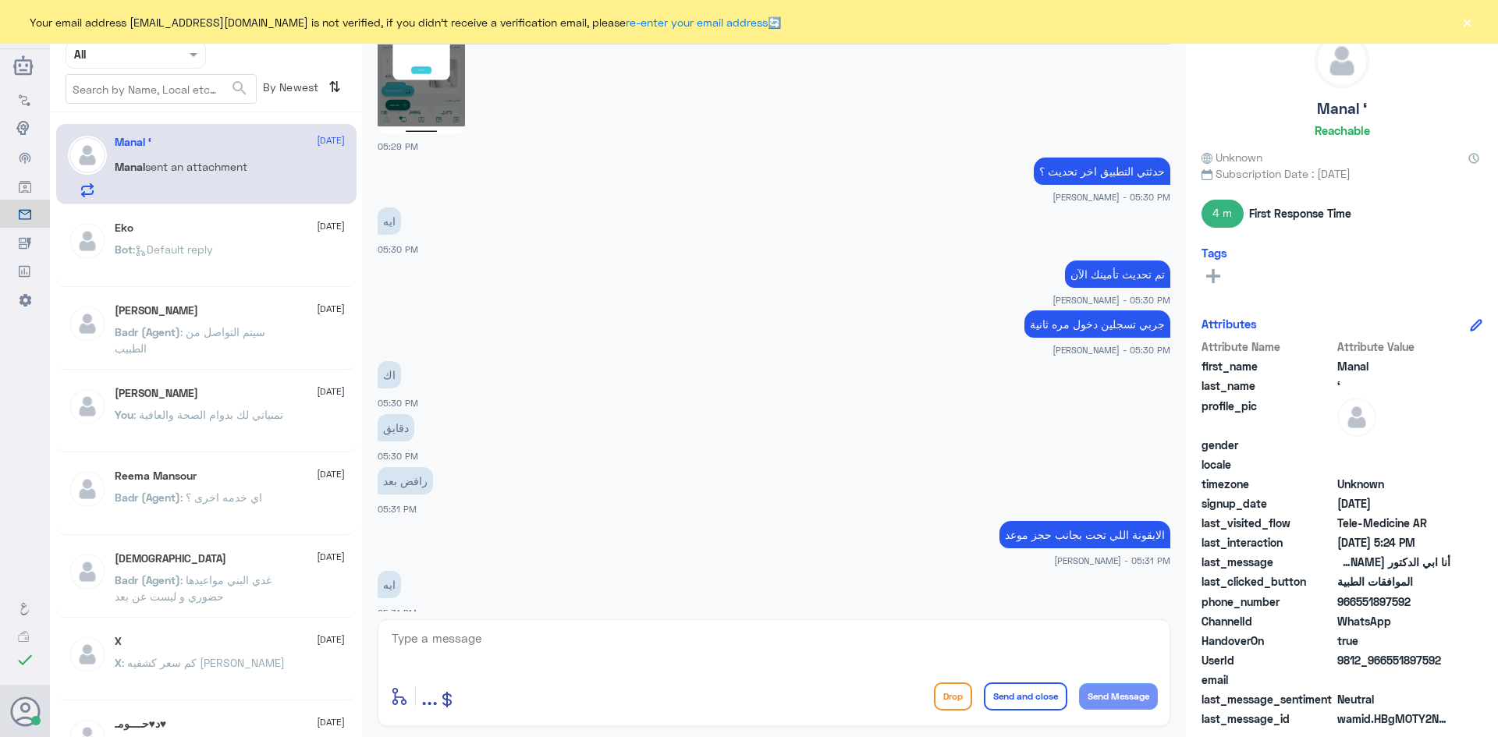
click at [449, 82] on img at bounding box center [421, 39] width 87 height 190
drag, startPoint x: 1440, startPoint y: 658, endPoint x: 1389, endPoint y: 658, distance: 51.5
click at [1389, 658] on span "9812_966551897592" at bounding box center [1393, 660] width 113 height 16
copy span "551897592"
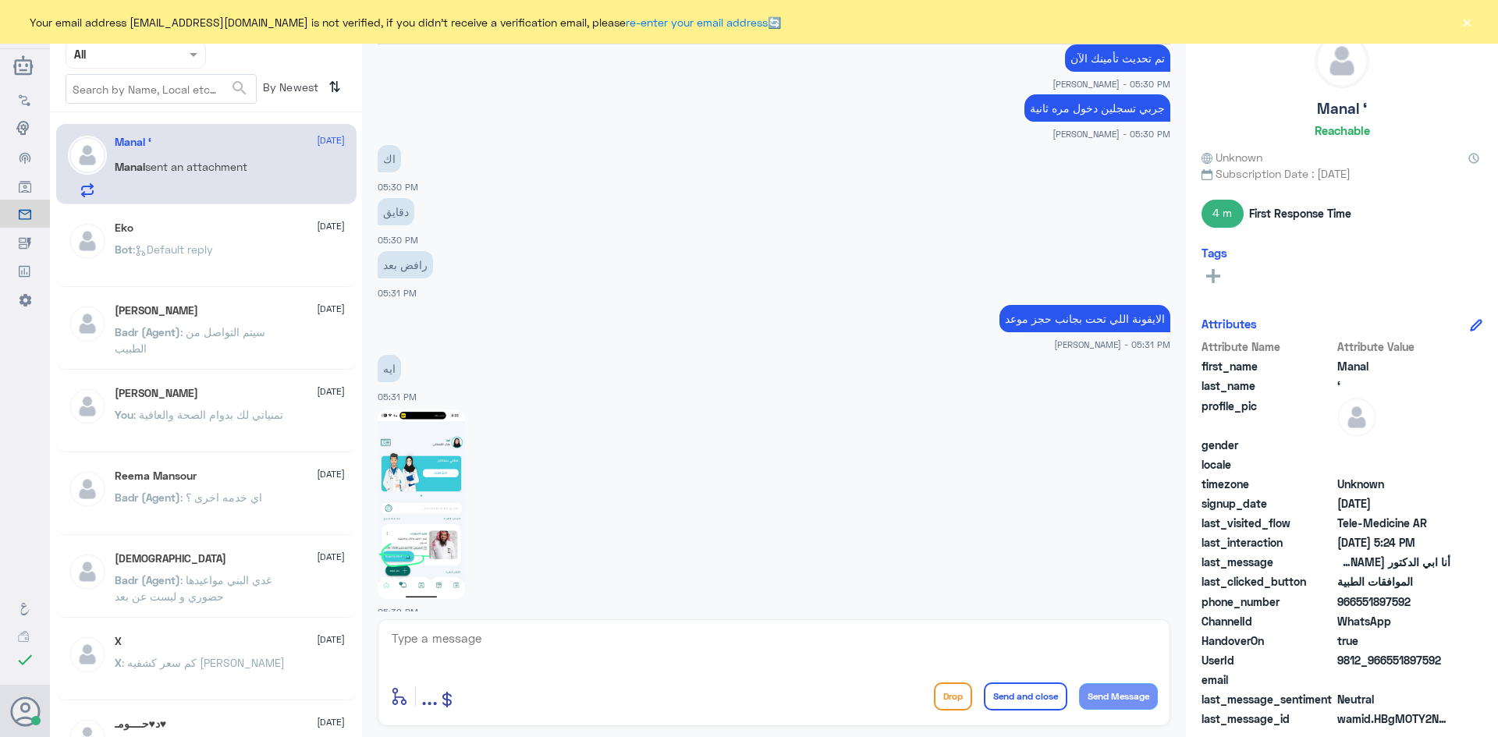
click at [438, 496] on img at bounding box center [421, 505] width 87 height 190
click at [538, 650] on textarea at bounding box center [774, 647] width 768 height 38
type textarea "اذا ضغطتي عليها ايش يصير"
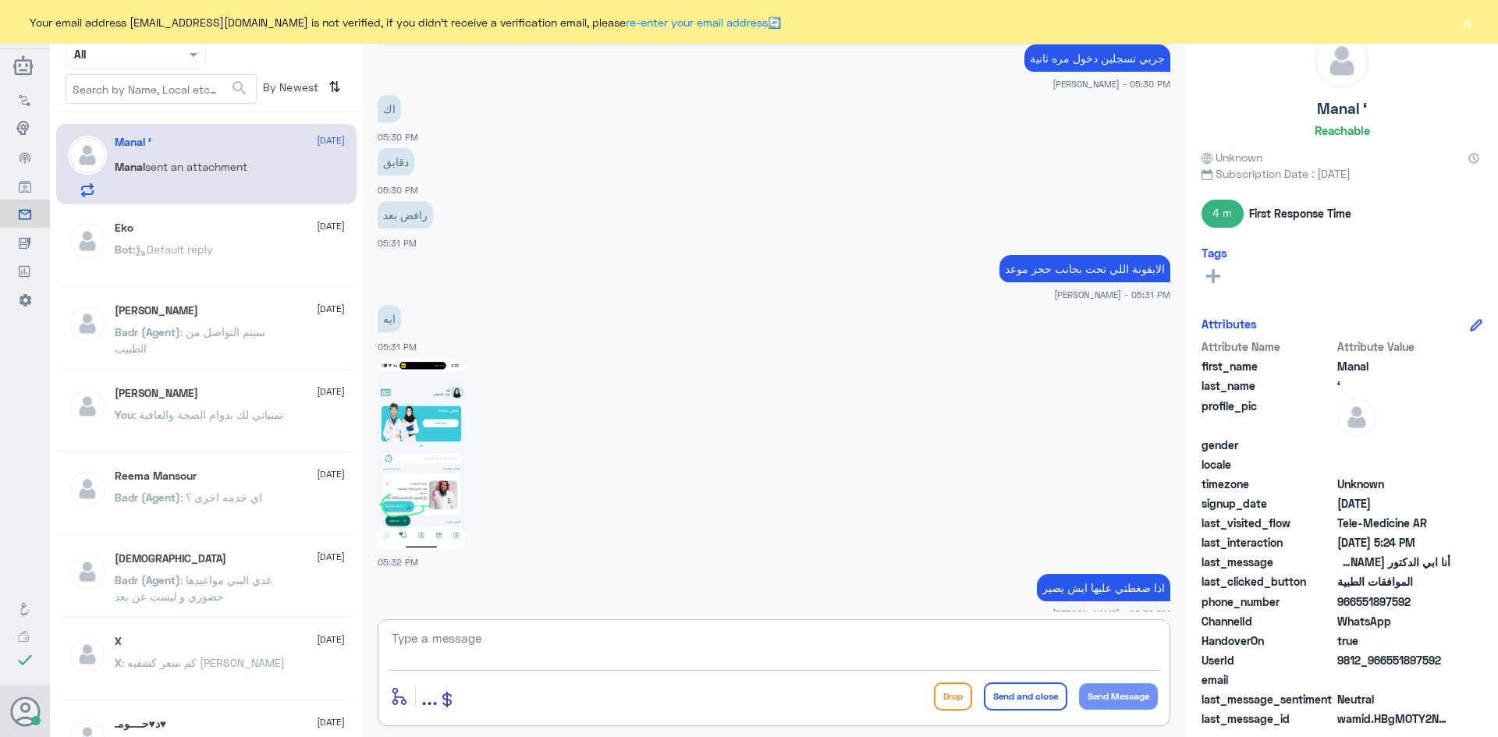
scroll to position [2040, 0]
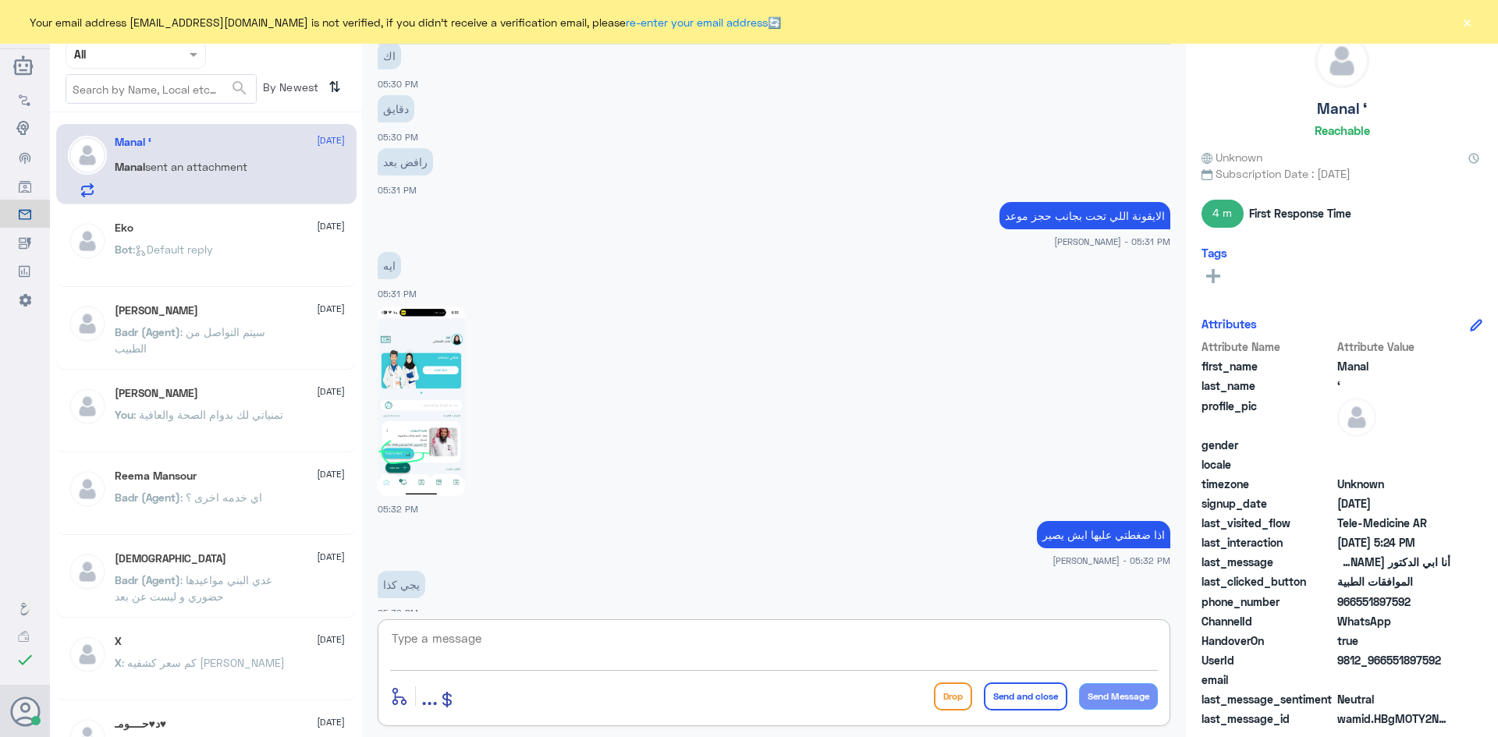
click at [637, 652] on textarea at bounding box center [774, 647] width 768 height 38
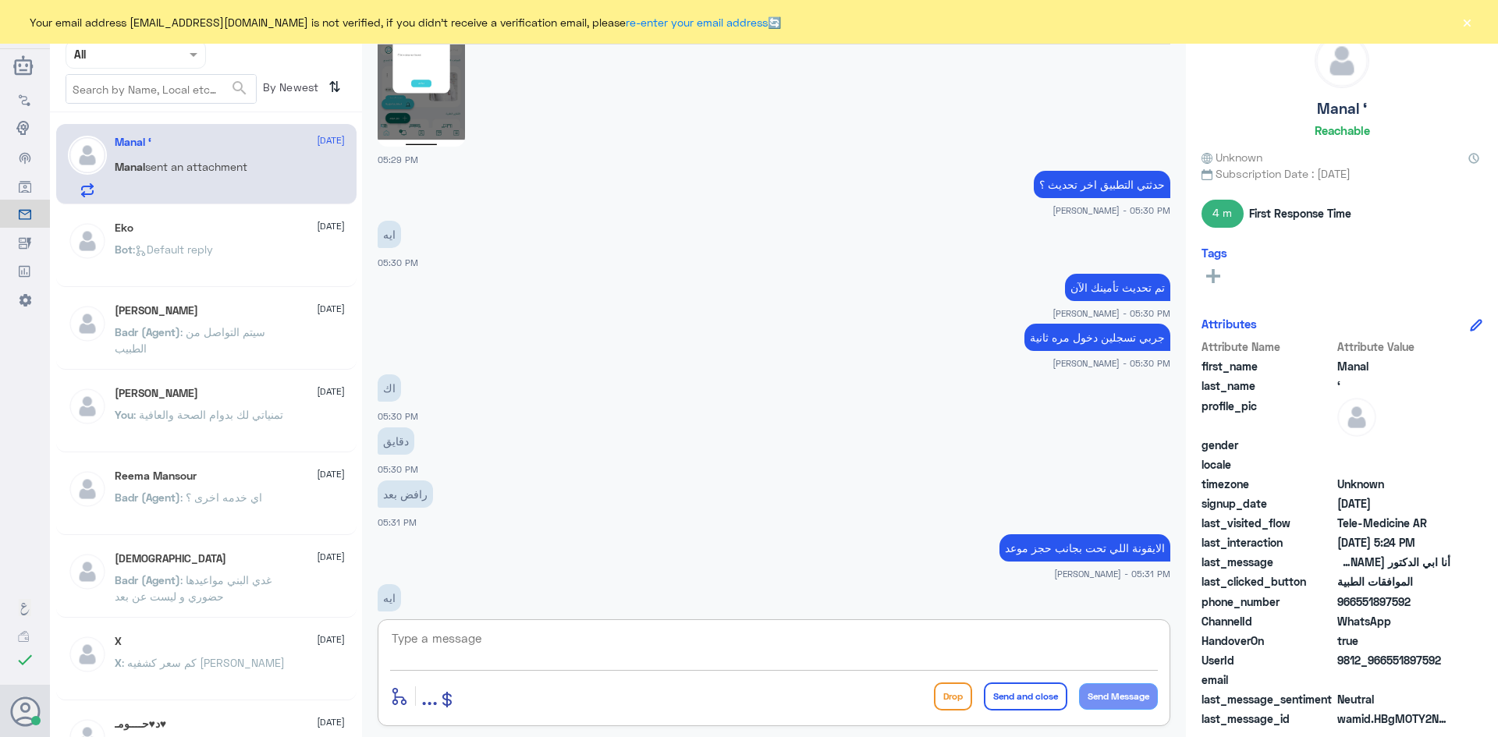
scroll to position [1650, 0]
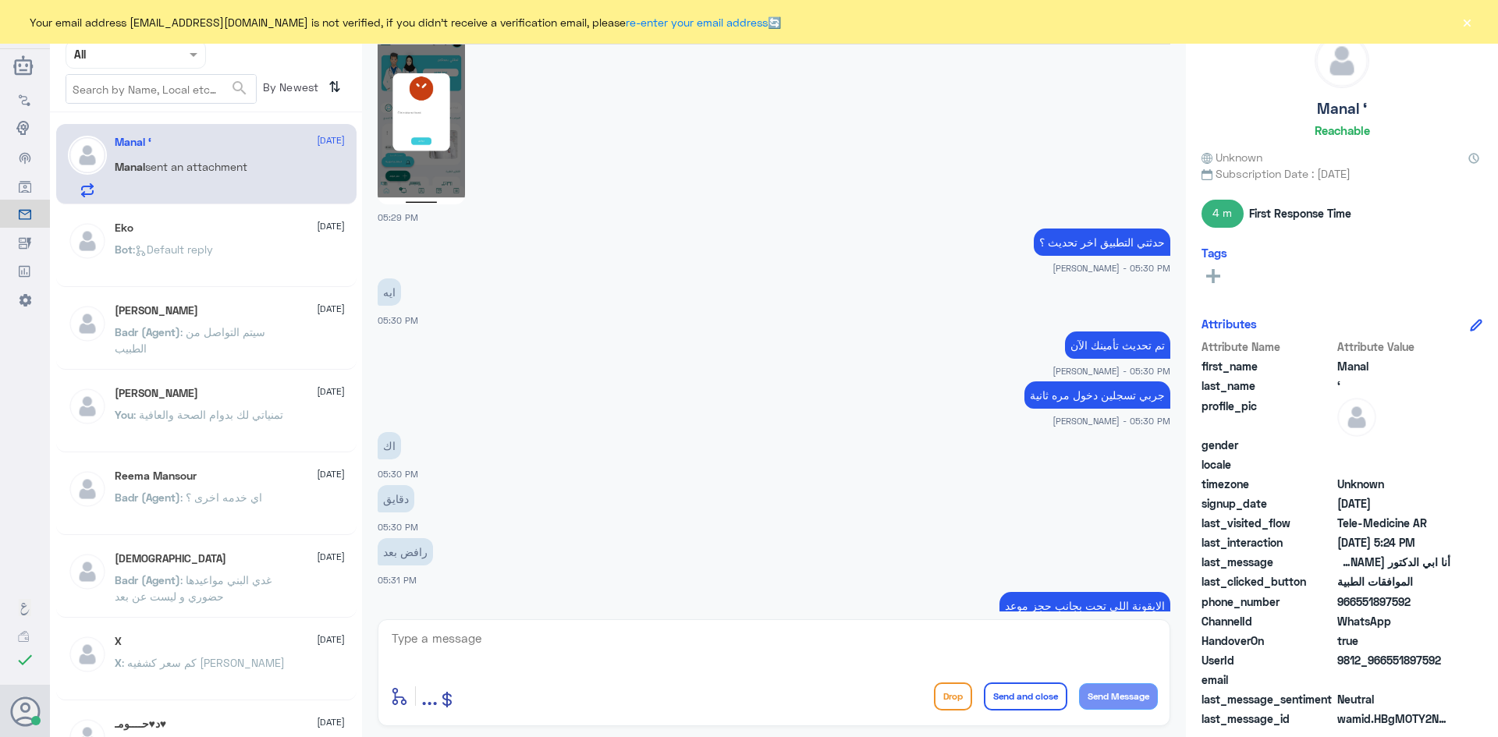
click at [445, 133] on img at bounding box center [421, 110] width 87 height 190
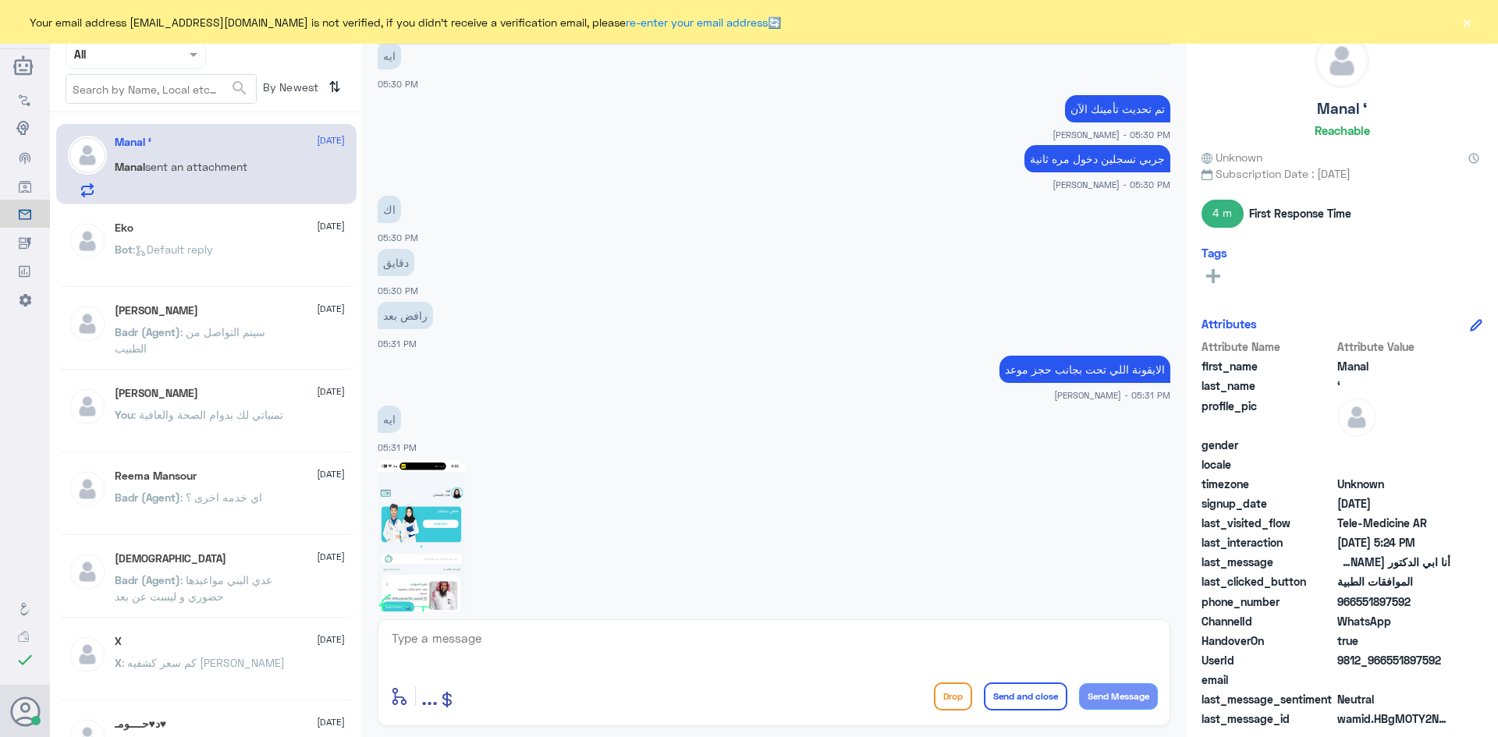
scroll to position [2040, 0]
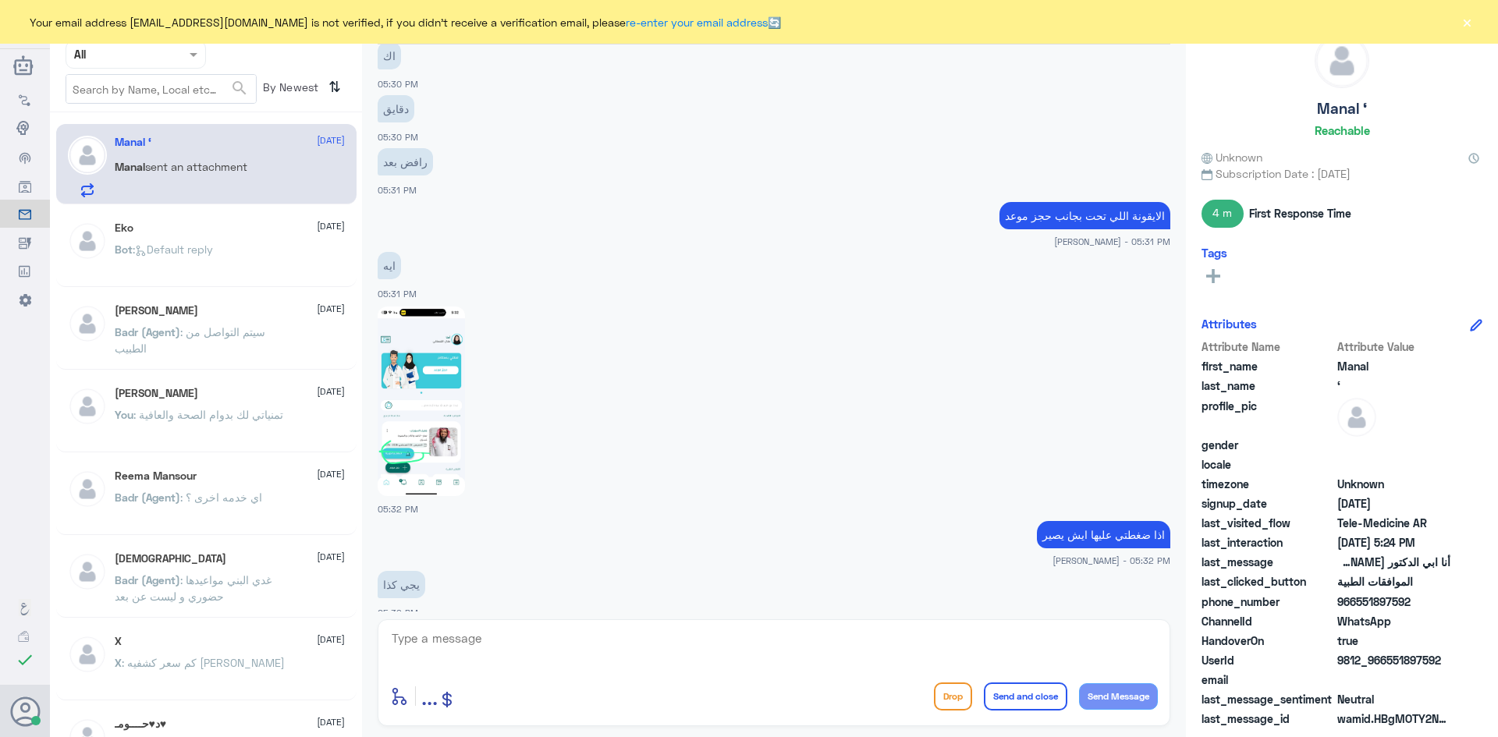
click at [415, 389] on img at bounding box center [421, 402] width 87 height 190
click at [537, 634] on textarea at bounding box center [774, 647] width 768 height 38
click at [540, 644] on textarea at bounding box center [774, 647] width 768 height 38
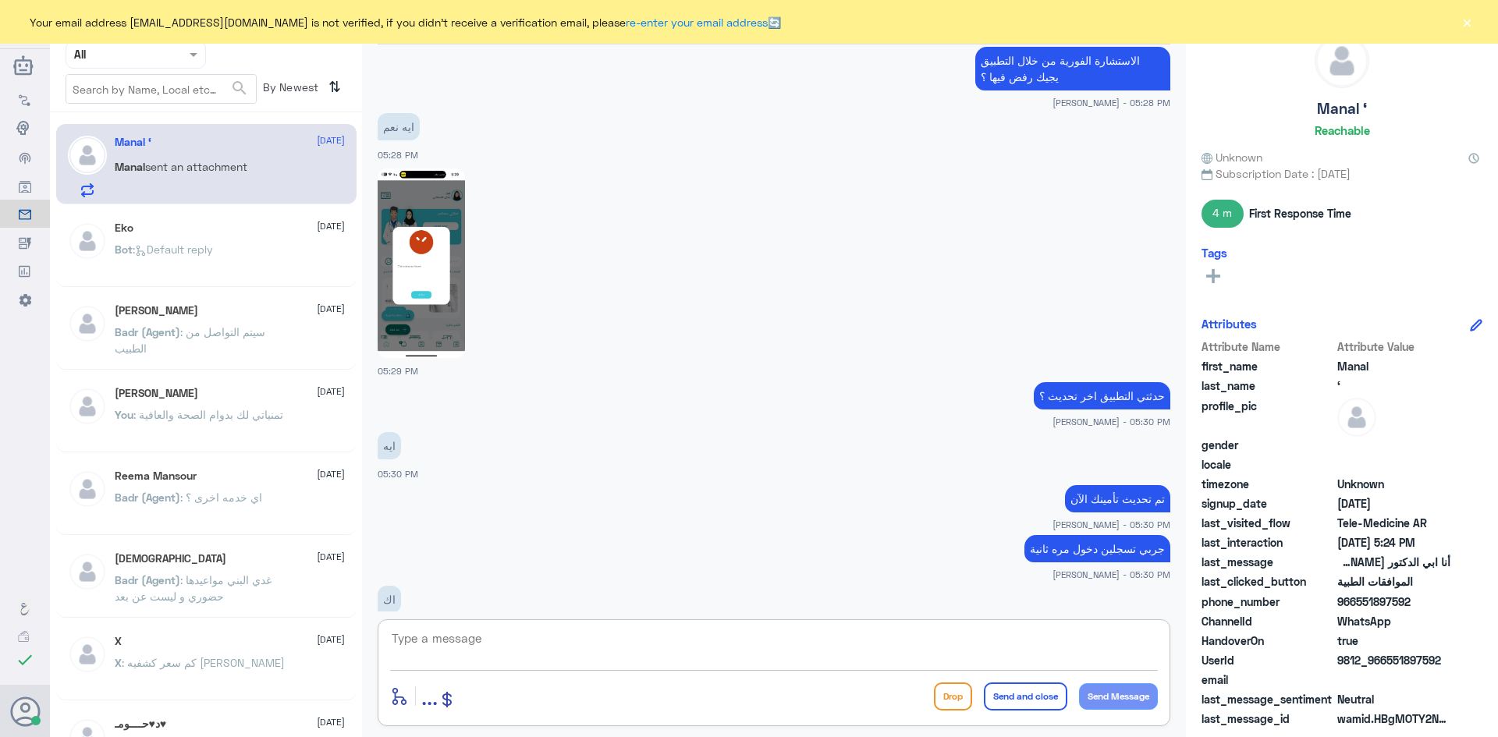
scroll to position [1494, 0]
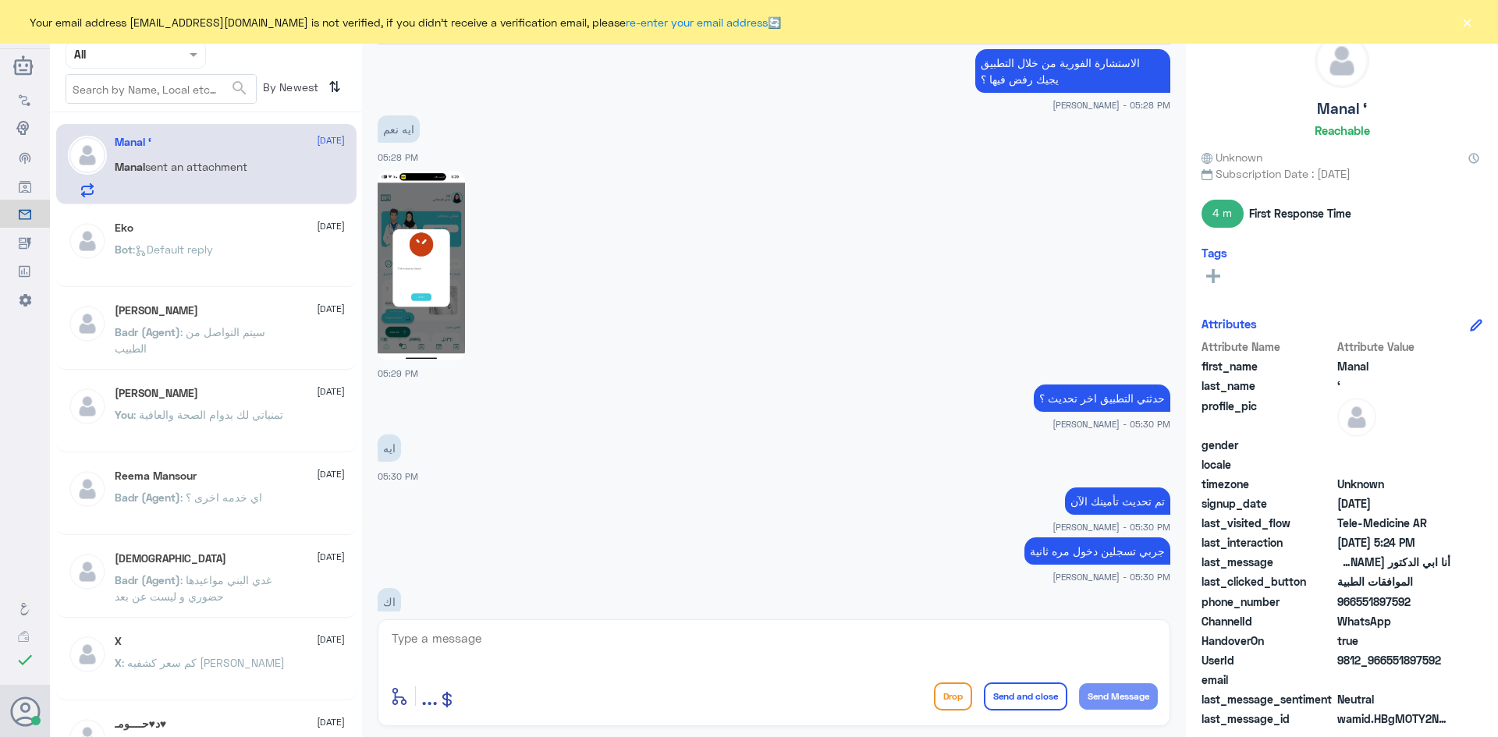
click at [431, 223] on img at bounding box center [421, 266] width 87 height 190
click at [575, 385] on app-msgs-text "حدثتي التطبيق اخر تحديث ؟" at bounding box center [774, 399] width 793 height 29
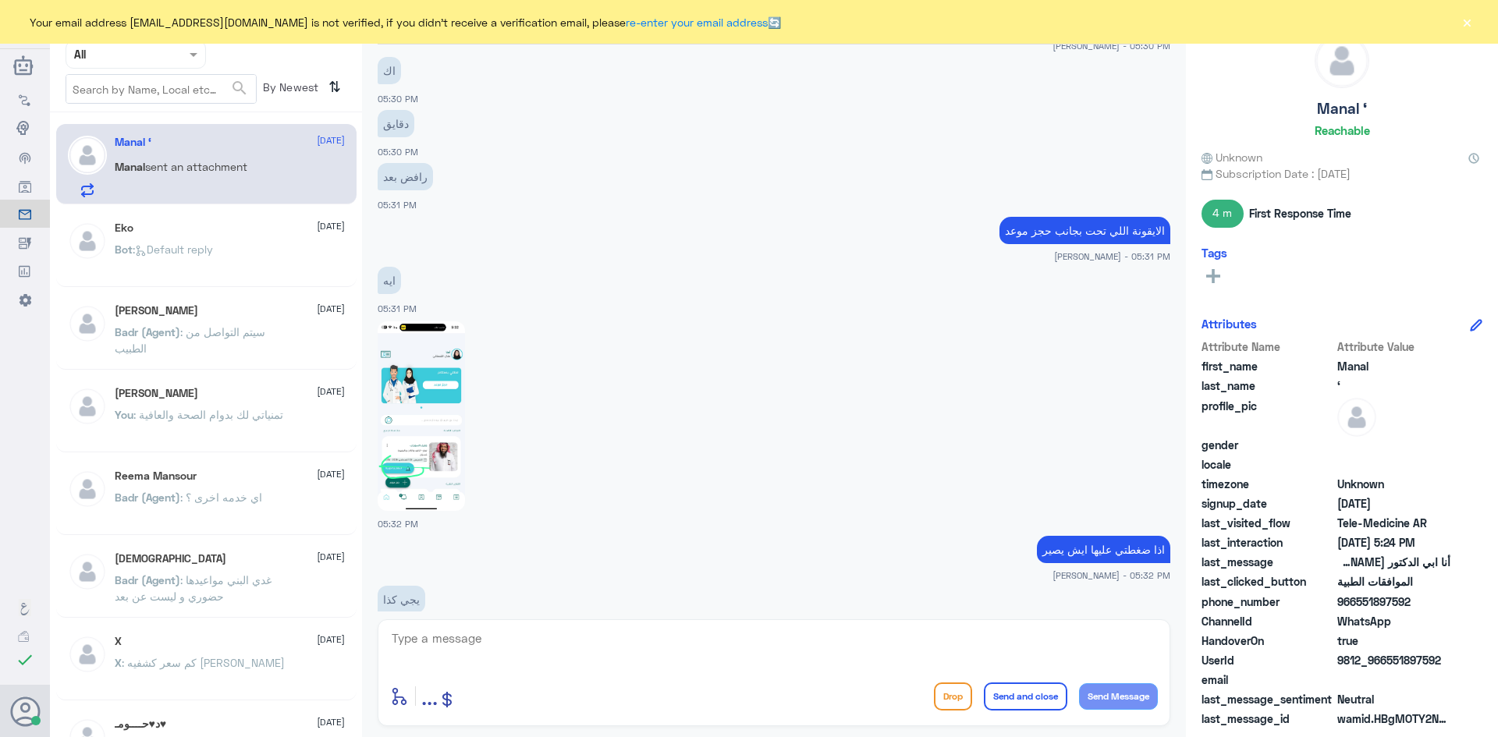
scroll to position [2040, 0]
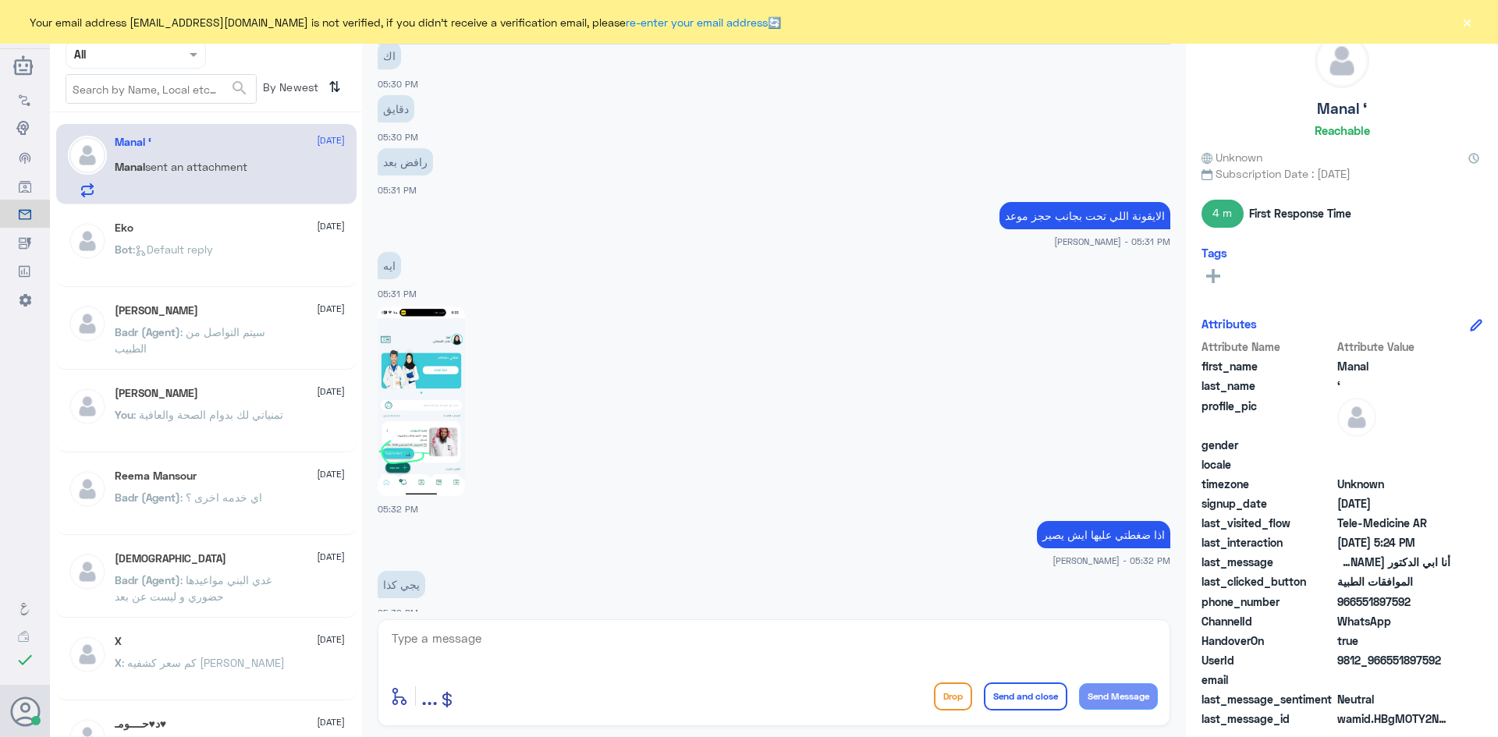
click at [438, 390] on img at bounding box center [421, 402] width 87 height 190
click at [583, 637] on textarea at bounding box center [774, 647] width 768 height 38
type textarea "راح يتواصل معك الطبيب الآن"
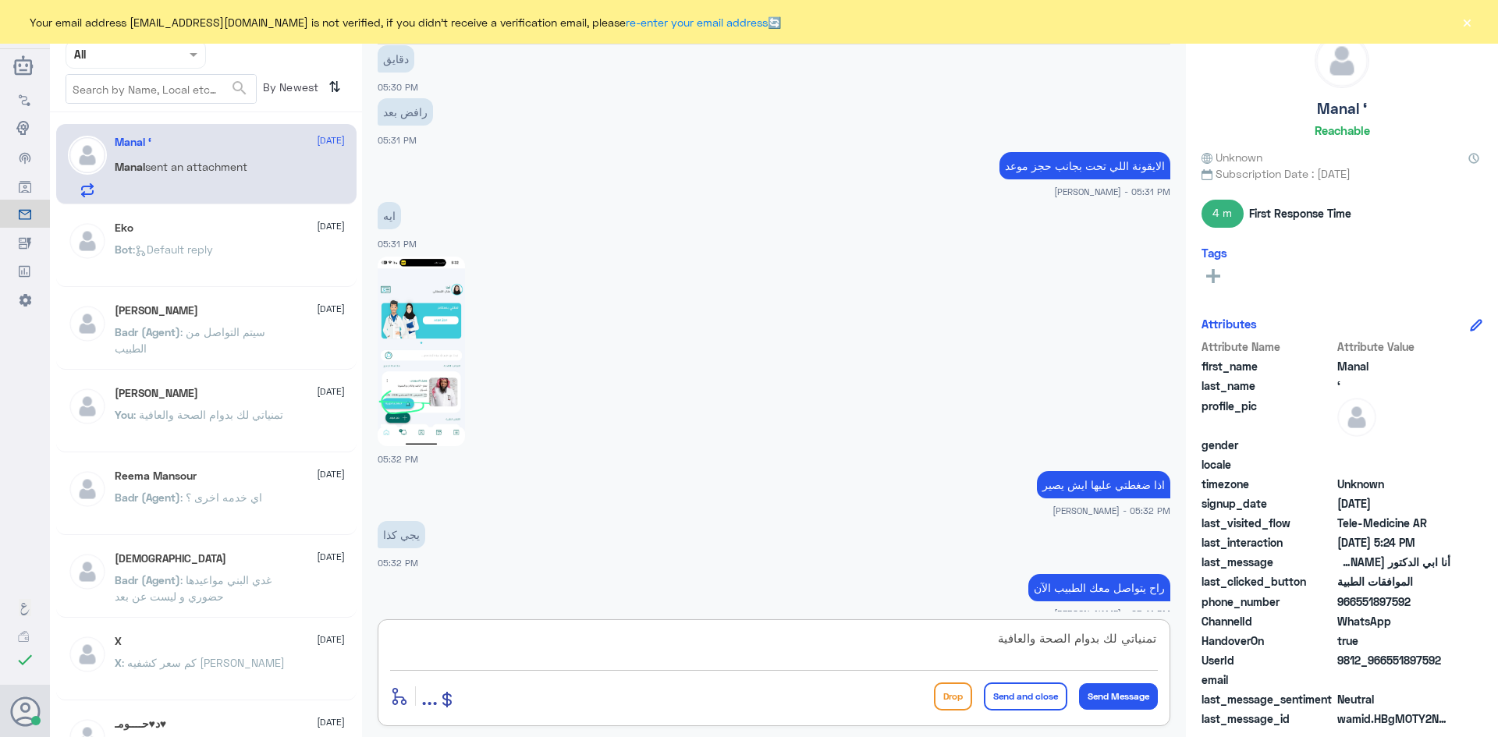
type textarea "تمنياتي لك بدوام الصحة والعافية"
click at [994, 689] on button "Send and close" at bounding box center [1025, 697] width 83 height 28
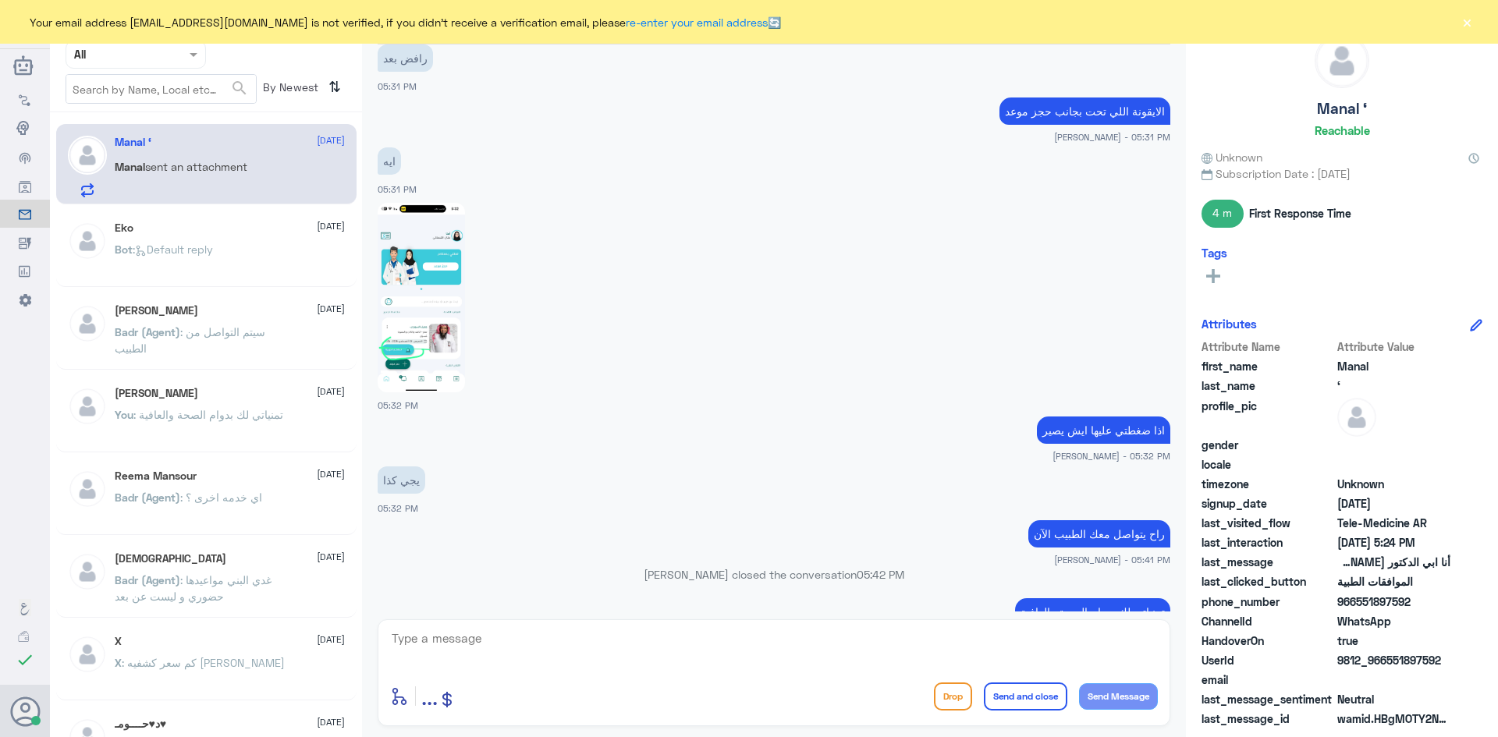
scroll to position [2038, 0]
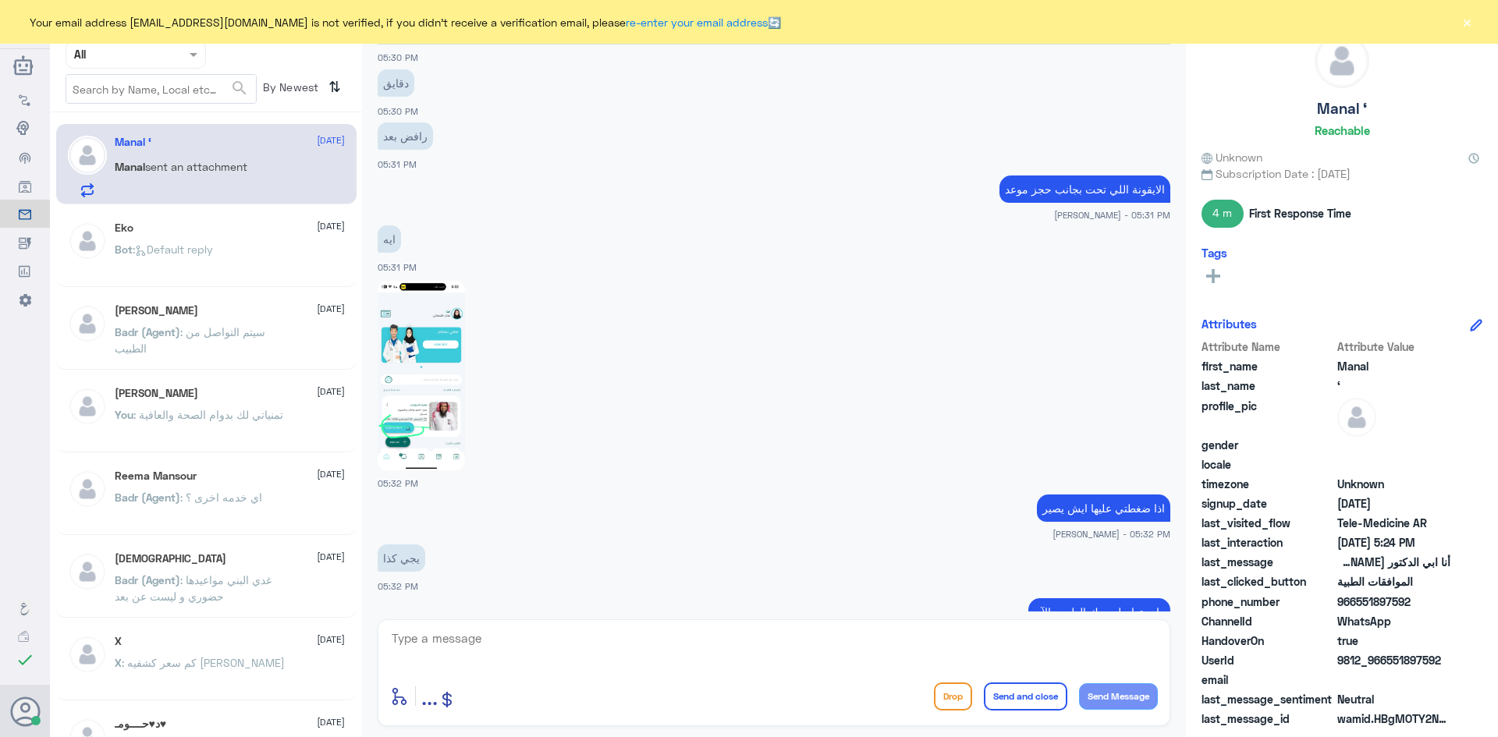
click at [430, 340] on img at bounding box center [421, 376] width 87 height 190
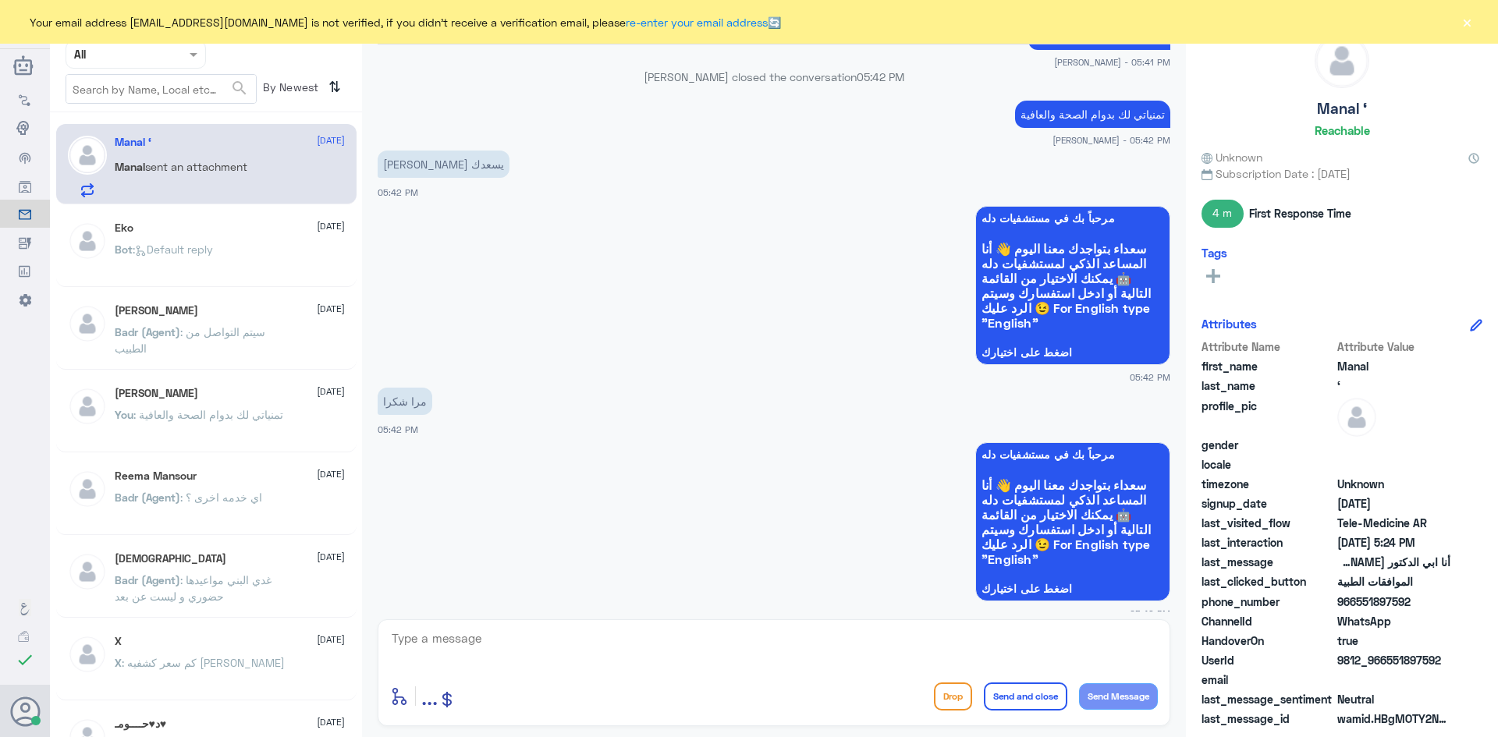
drag, startPoint x: 441, startPoint y: 335, endPoint x: 696, endPoint y: 158, distance: 310.5
click at [709, 171] on div "زين الله يسعدك 05:42 PM" at bounding box center [774, 173] width 793 height 53
click at [199, 56] on span at bounding box center [196, 54] width 20 height 16
click at [179, 120] on div "Unassigned" at bounding box center [136, 123] width 140 height 36
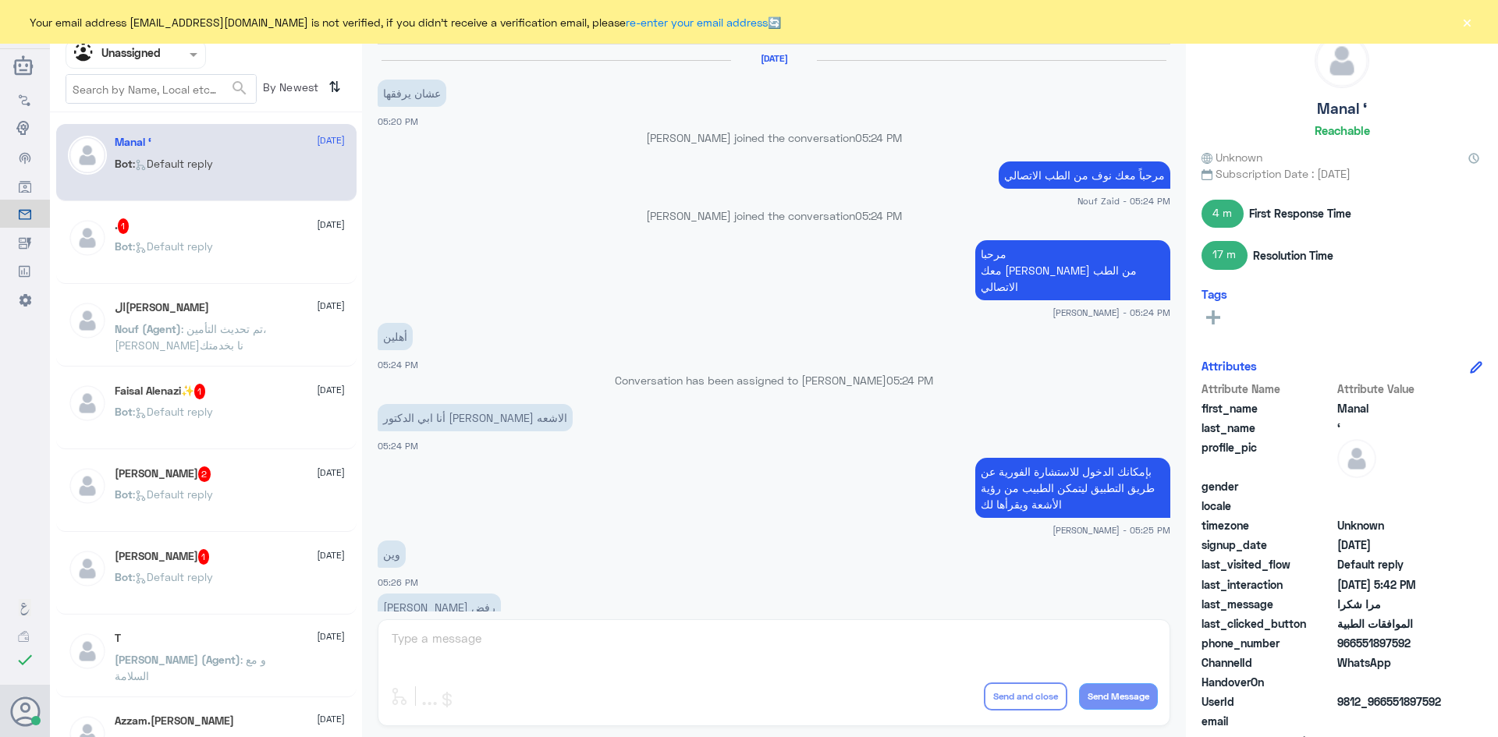
scroll to position [1002, 0]
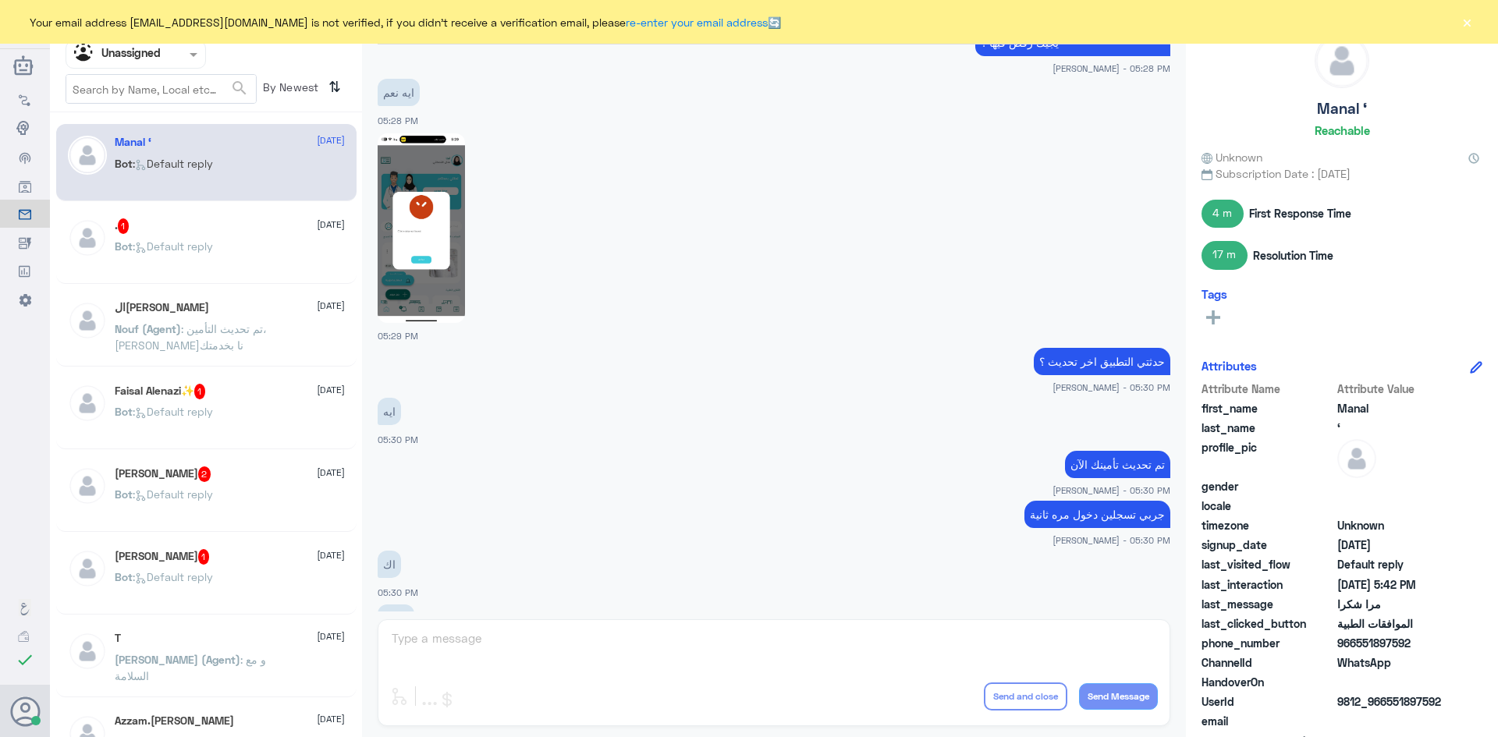
drag, startPoint x: 458, startPoint y: 218, endPoint x: 630, endPoint y: 175, distance: 177.9
click at [630, 175] on div at bounding box center [774, 227] width 793 height 191
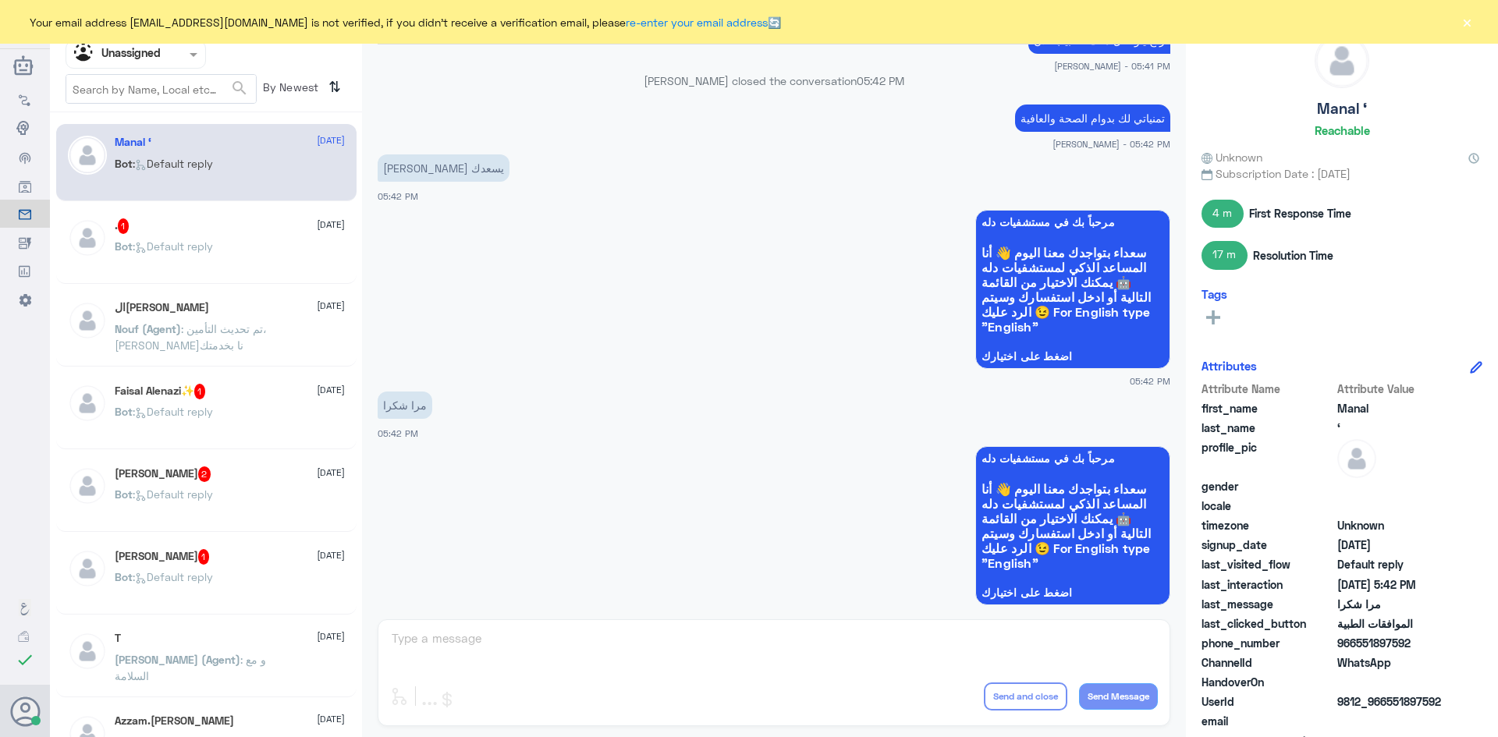
scroll to position [2113, 0]
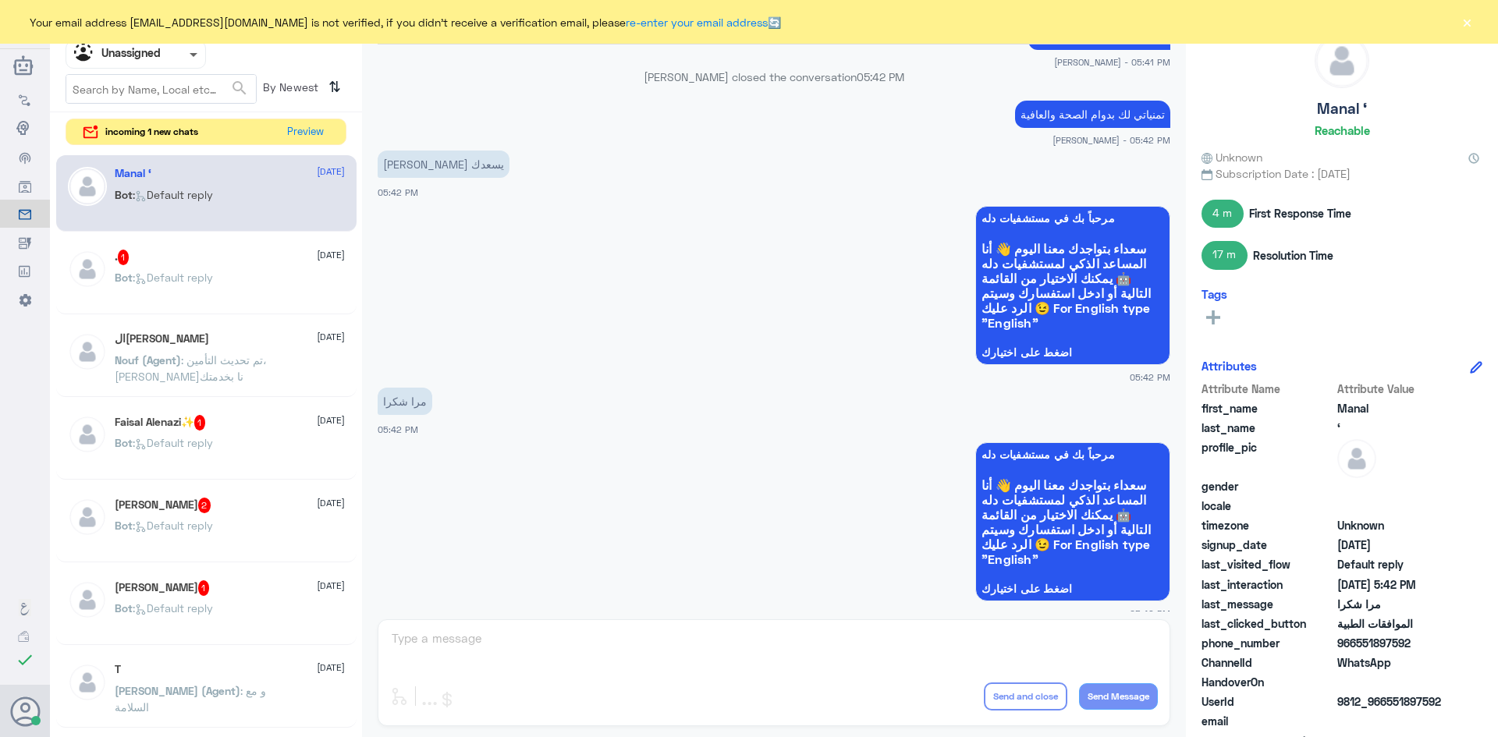
click at [192, 53] on span at bounding box center [194, 55] width 8 height 5
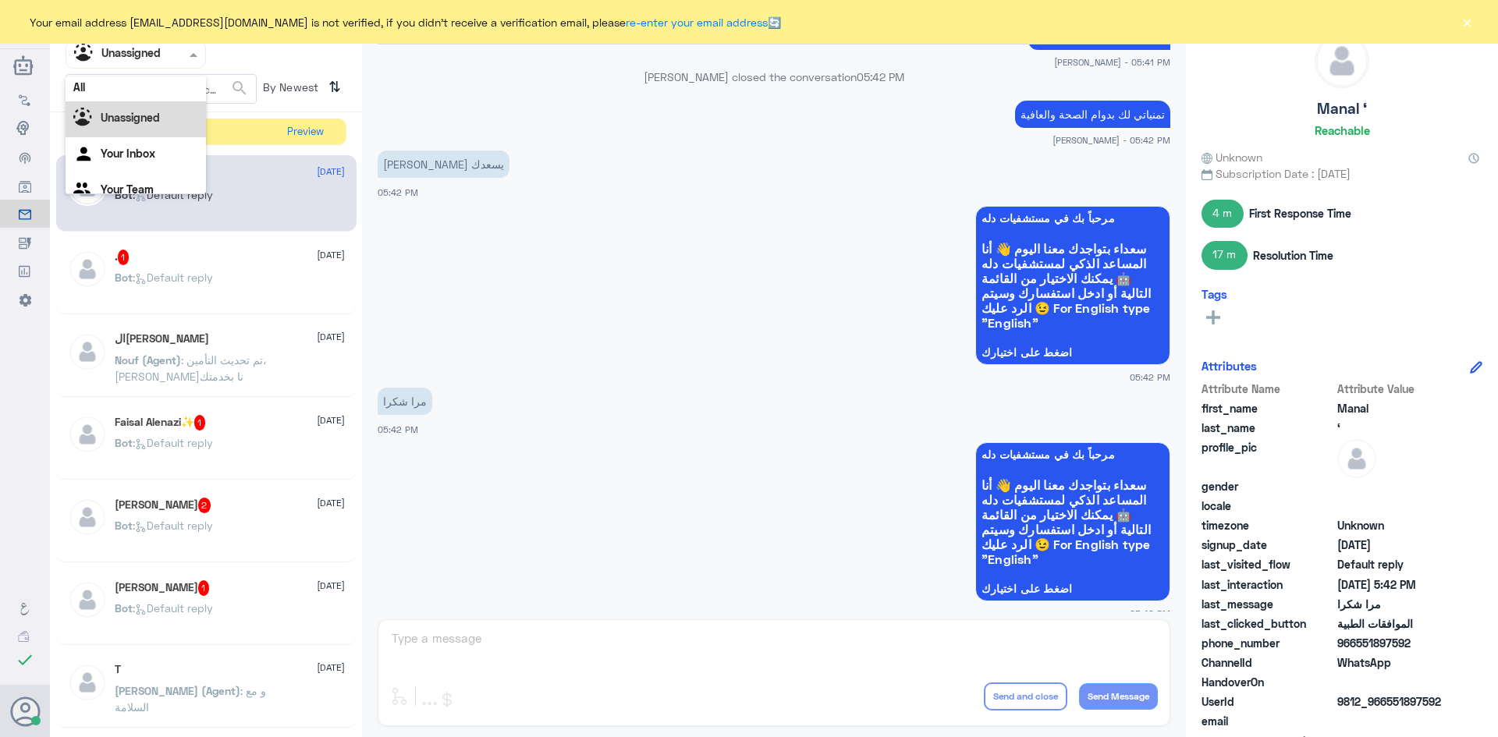
scroll to position [0, 0]
click at [169, 100] on div "All" at bounding box center [136, 90] width 140 height 29
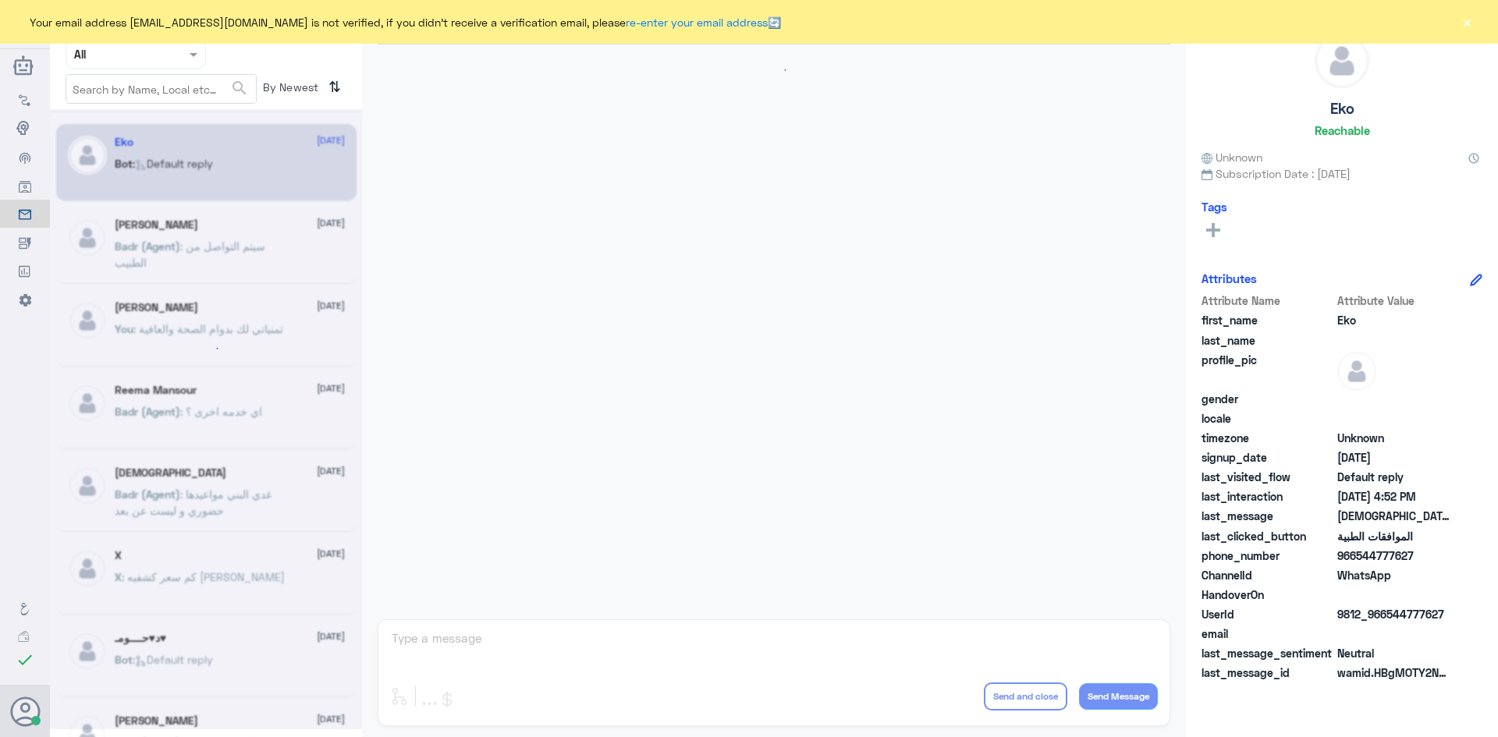
scroll to position [1490, 0]
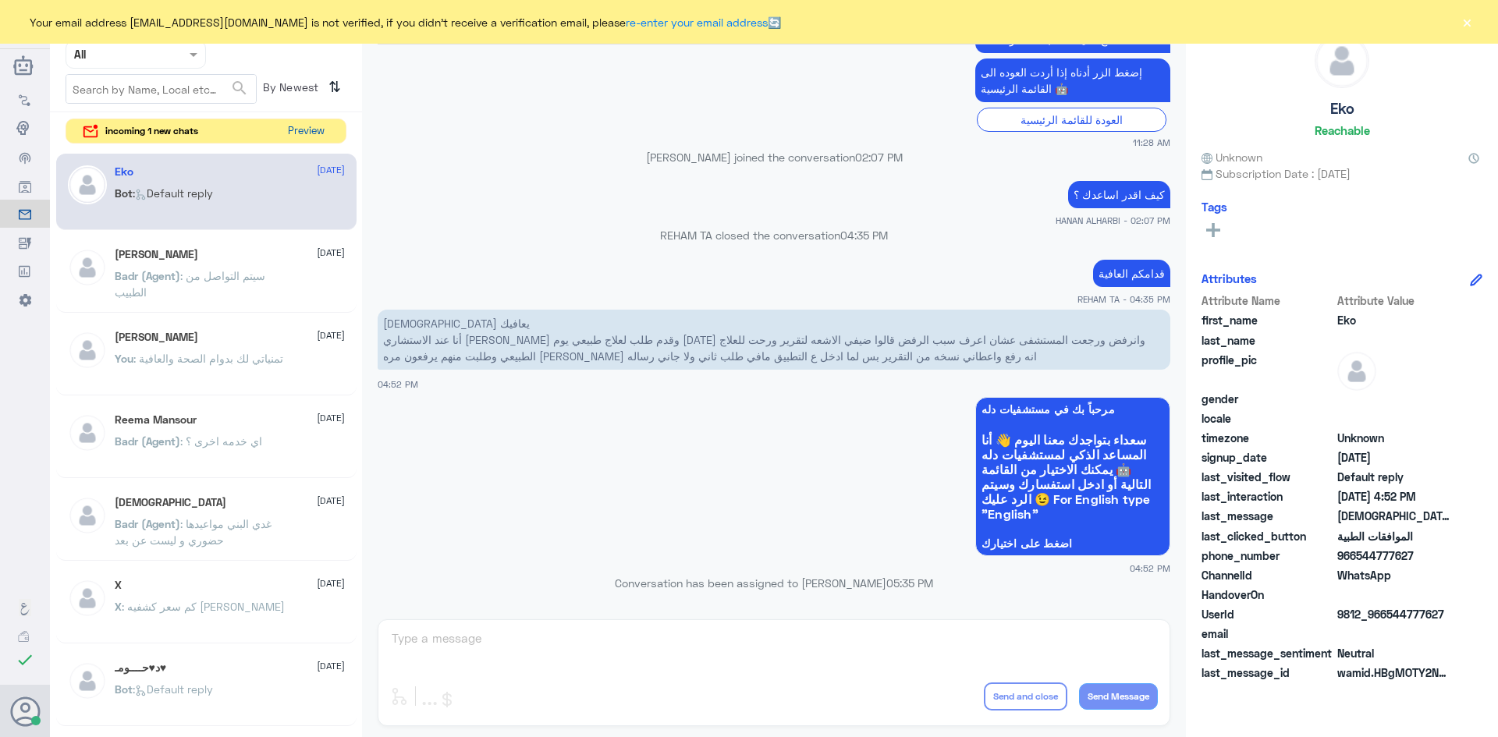
click at [290, 129] on button "Preview" at bounding box center [306, 131] width 48 height 24
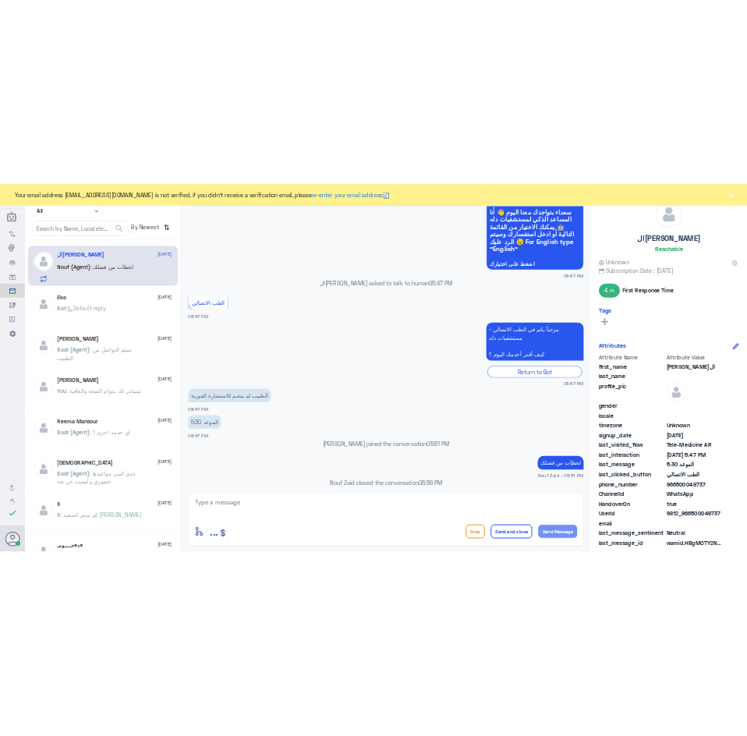
scroll to position [824, 0]
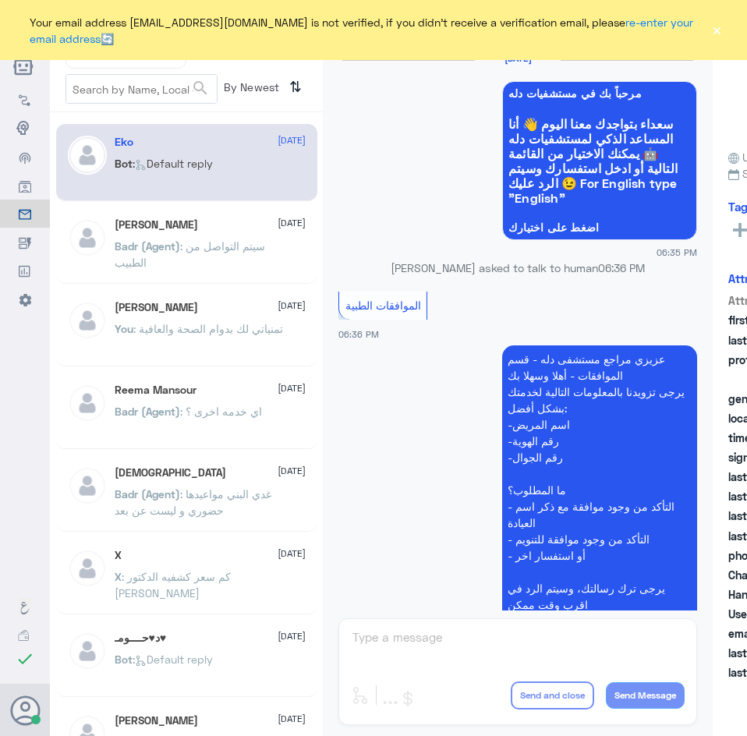
scroll to position [1545, 0]
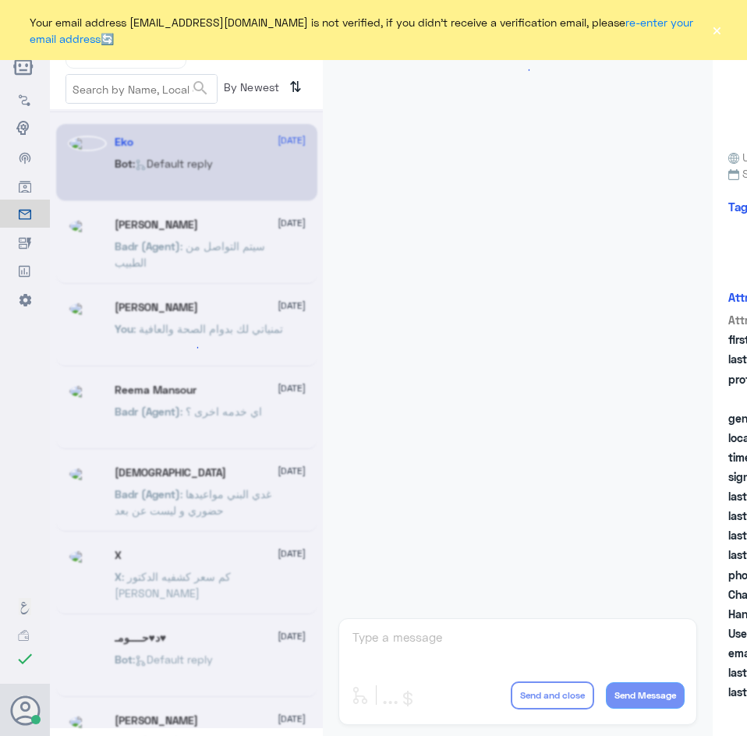
scroll to position [1545, 0]
